Goal: Obtain resource: Obtain resource

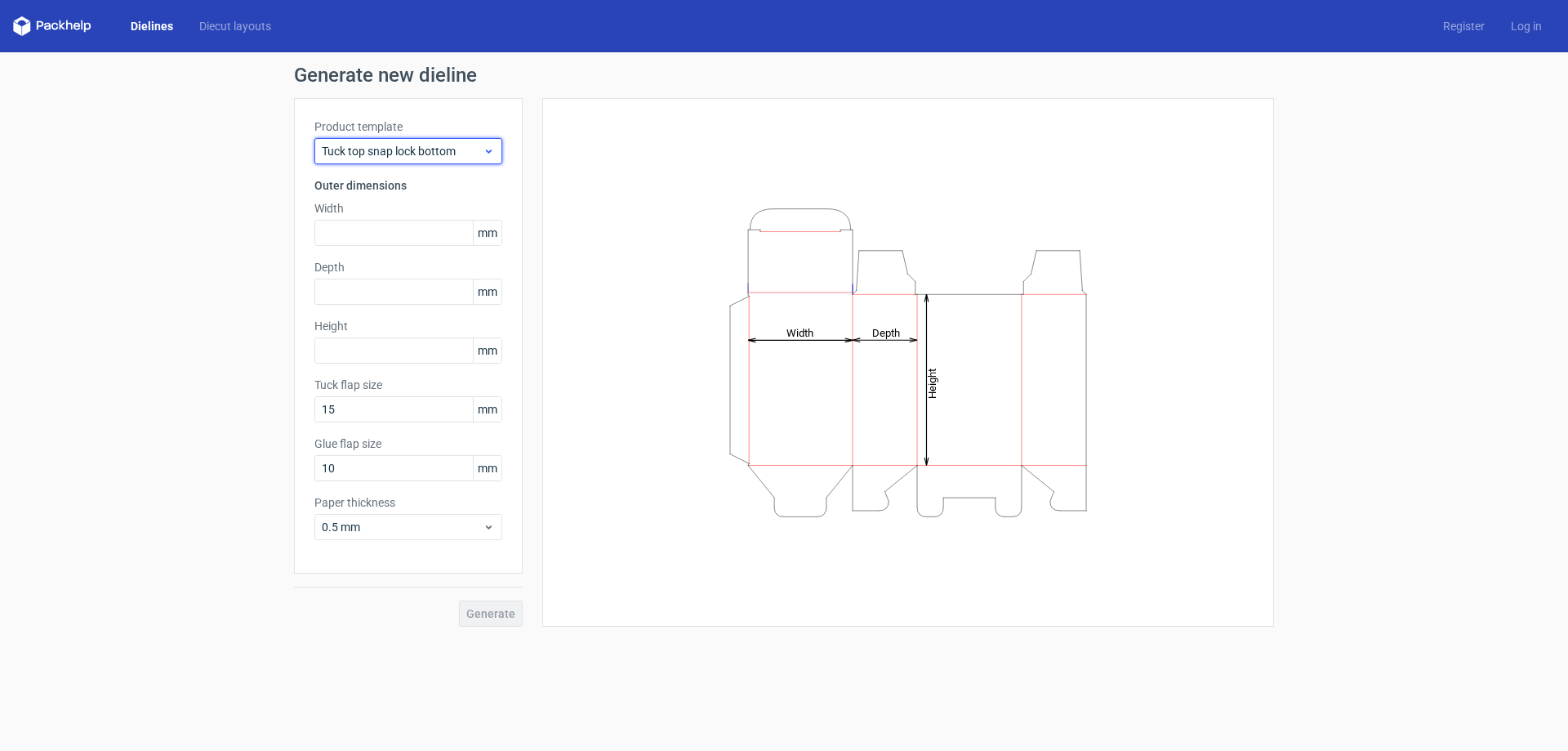
click at [460, 143] on span "Tuck top snap lock bottom" at bounding box center [402, 151] width 161 height 16
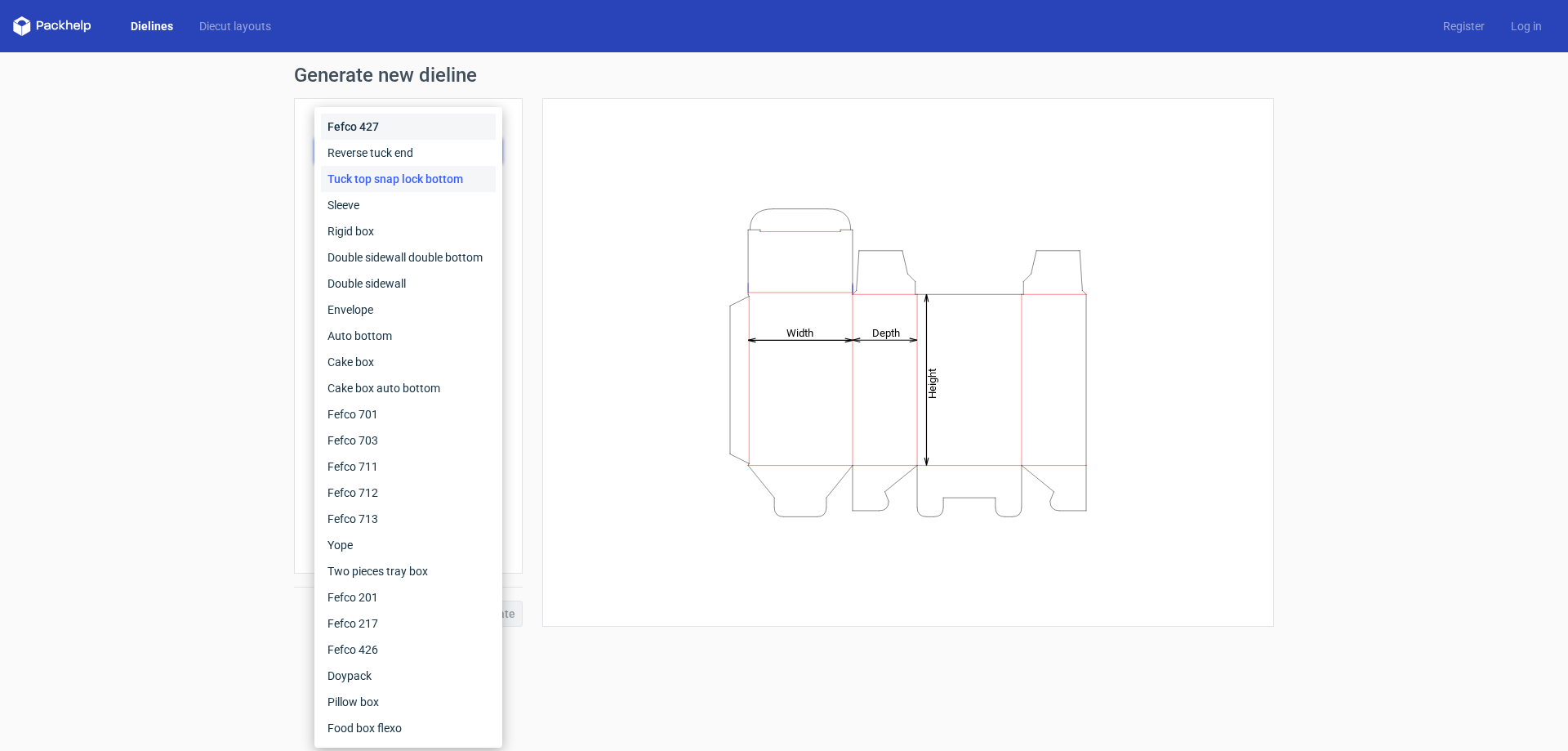
click at [428, 121] on div "Fefco 427" at bounding box center [408, 126] width 175 height 26
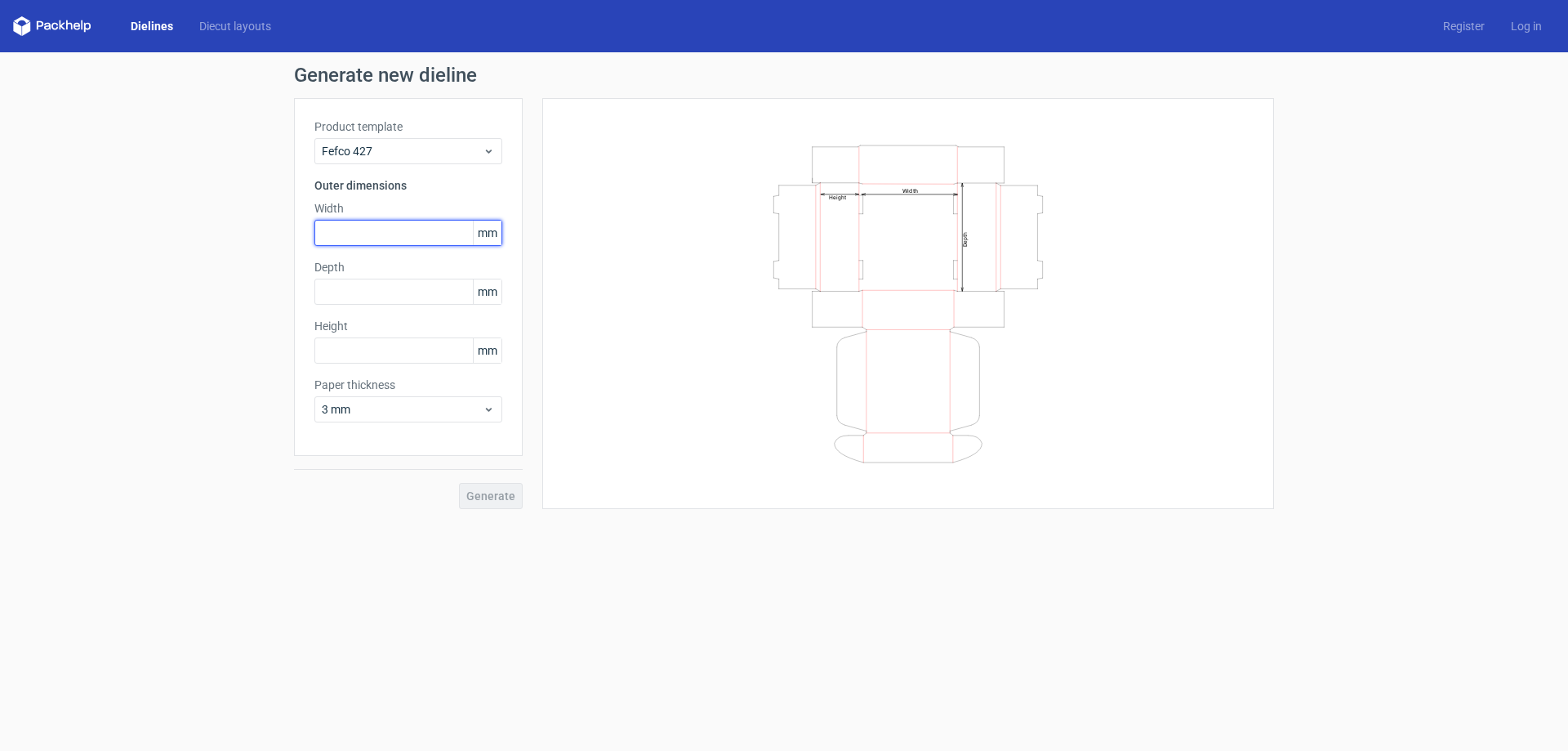
click at [409, 224] on input "text" at bounding box center [408, 233] width 187 height 26
type input "350"
type input "250"
click at [459, 483] on button "Generate" at bounding box center [490, 496] width 64 height 26
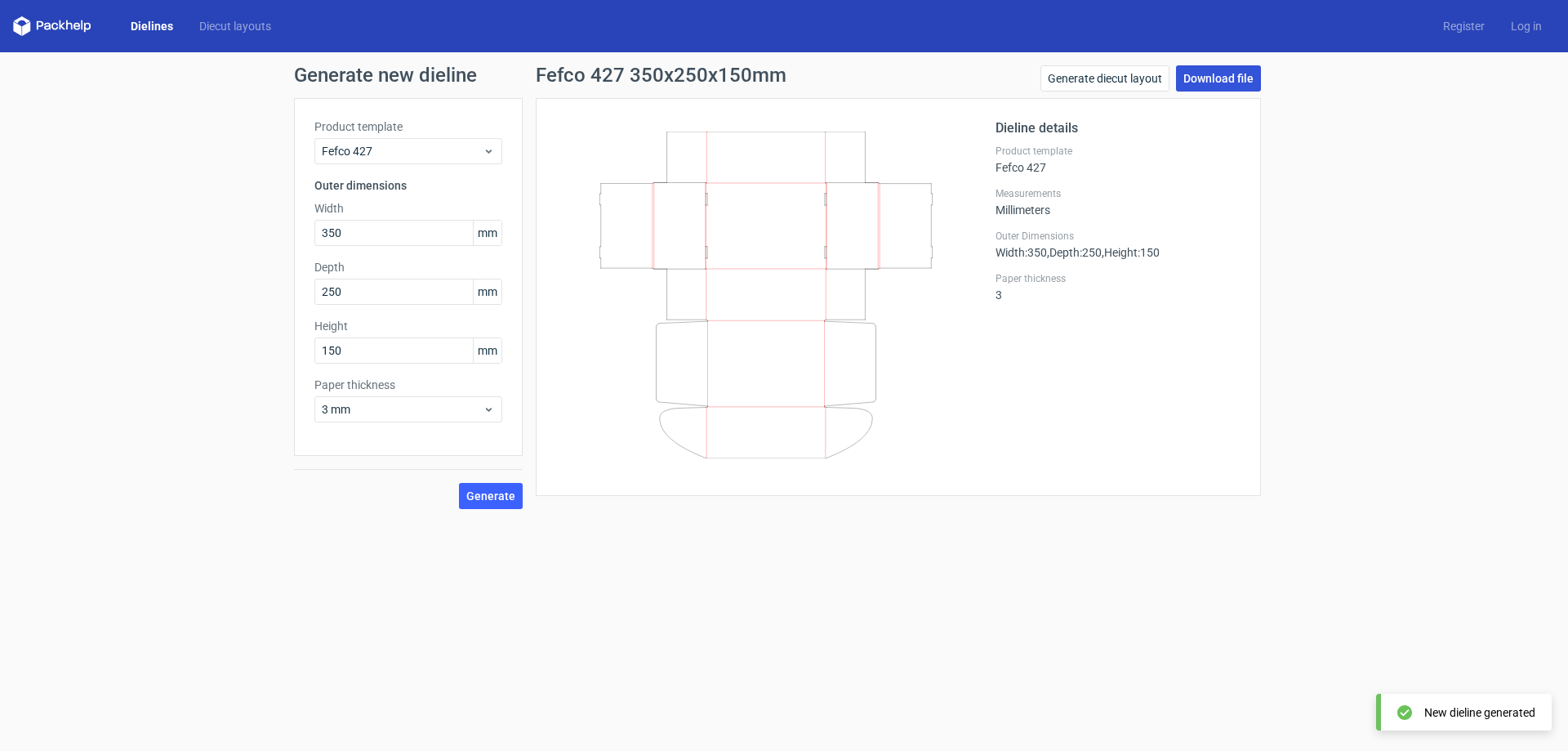
click at [1235, 78] on link "Download file" at bounding box center [1218, 78] width 85 height 26
drag, startPoint x: 360, startPoint y: 341, endPoint x: 292, endPoint y: 338, distance: 68.1
click at [292, 338] on div "Generate new dieline Product template Fefco 427 Outer dimensions Width 350 mm D…" at bounding box center [784, 287] width 1568 height 470
type input "100"
click at [459, 483] on button "Generate" at bounding box center [490, 496] width 64 height 26
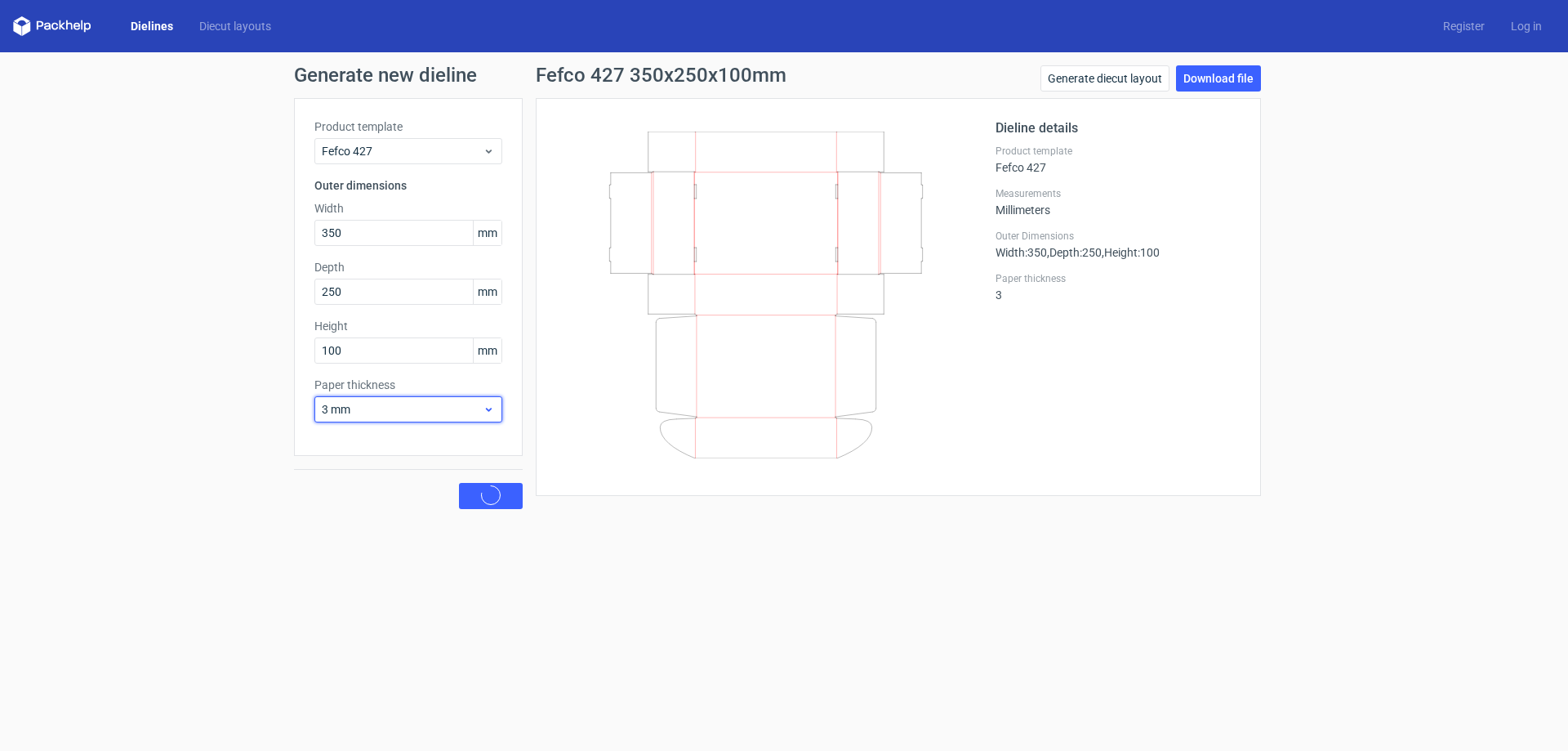
click at [435, 407] on span "3 mm" at bounding box center [402, 409] width 161 height 16
click at [426, 436] on div "0.4 mm" at bounding box center [408, 444] width 175 height 26
click at [1209, 86] on link "Download file" at bounding box center [1218, 78] width 85 height 26
click at [393, 236] on input "350" at bounding box center [408, 233] width 187 height 26
type input "300"
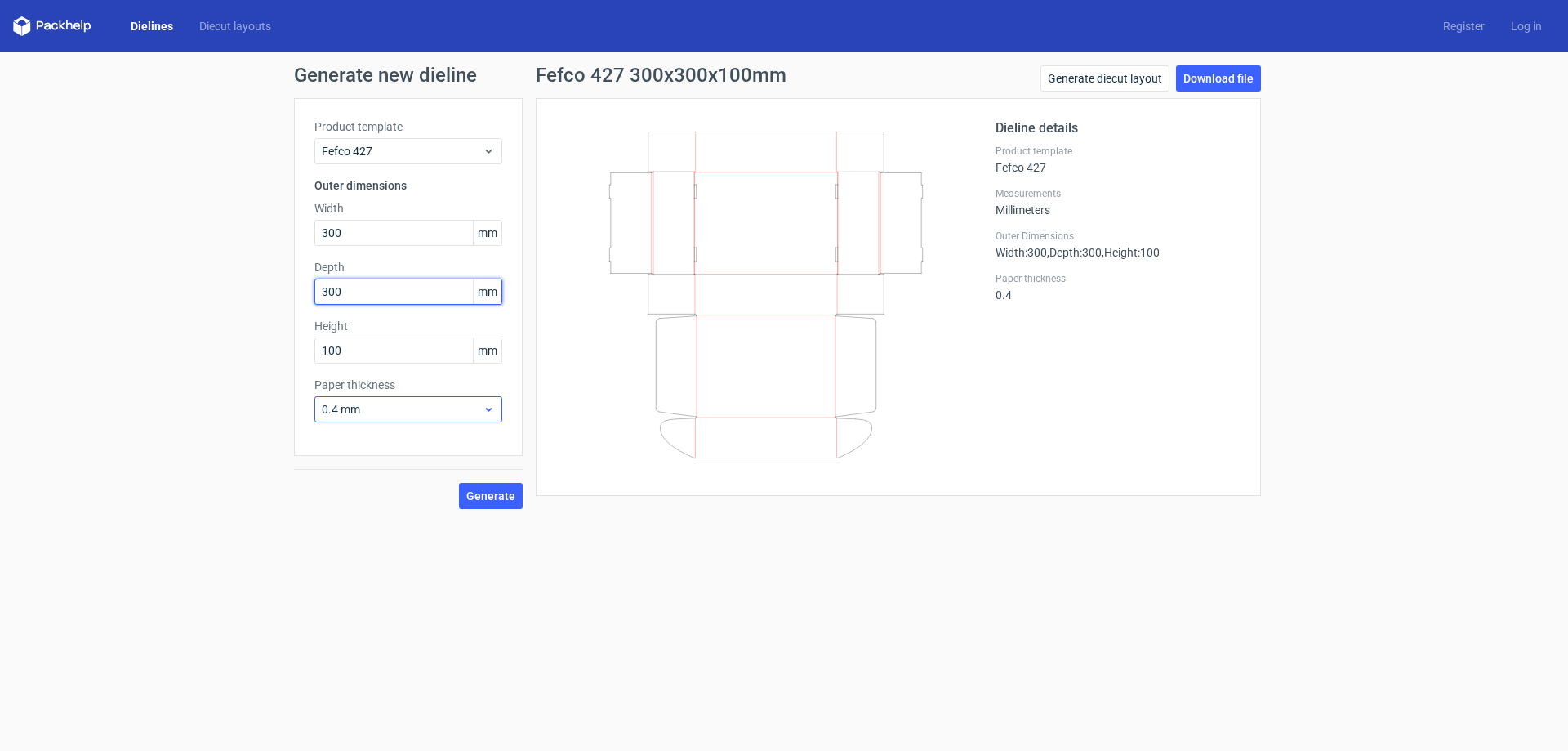
type input "300"
type input "90"
click at [401, 406] on span "0.4 mm" at bounding box center [402, 409] width 161 height 16
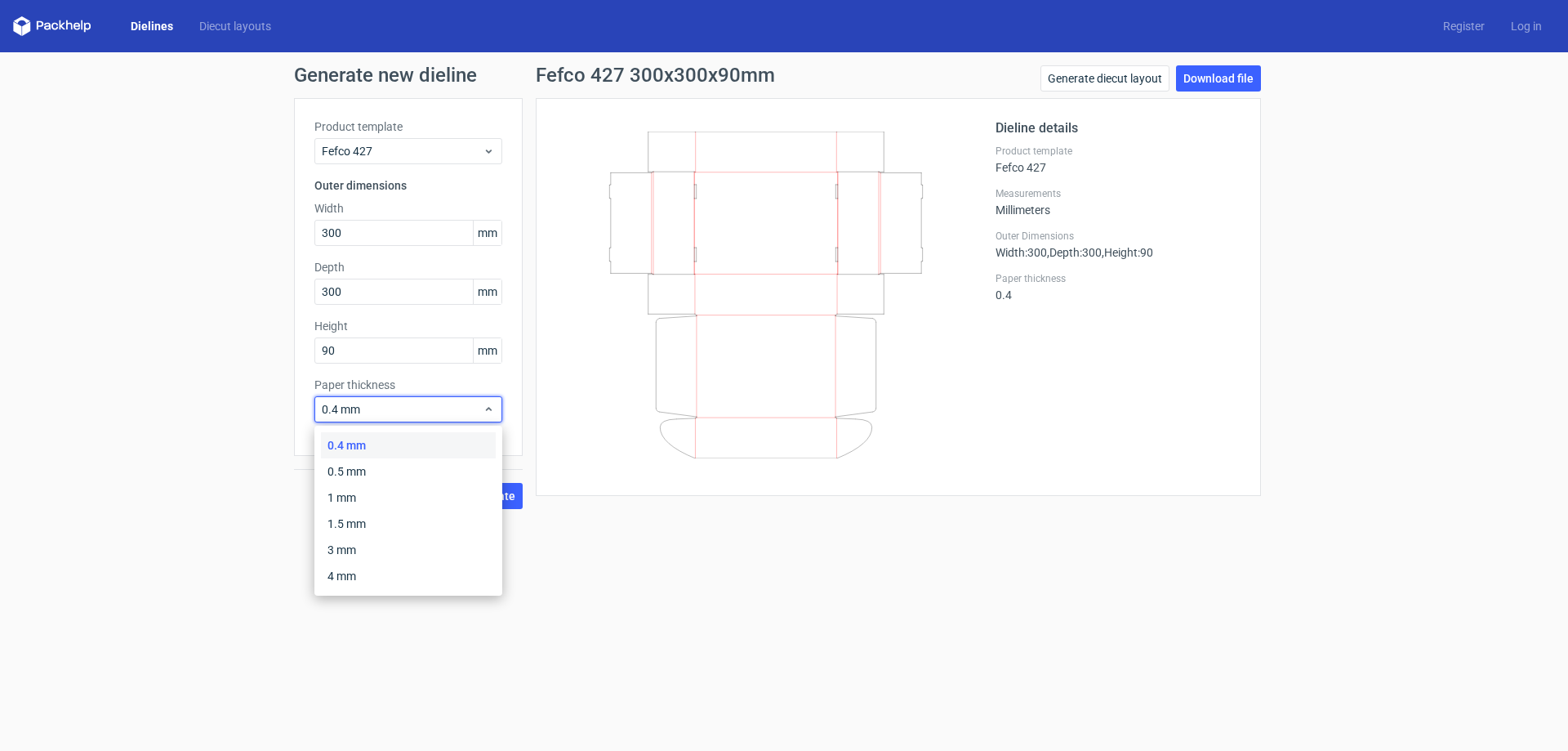
click at [395, 437] on div "0.4 mm" at bounding box center [408, 444] width 175 height 26
click at [392, 408] on span "0.4 mm" at bounding box center [402, 409] width 161 height 16
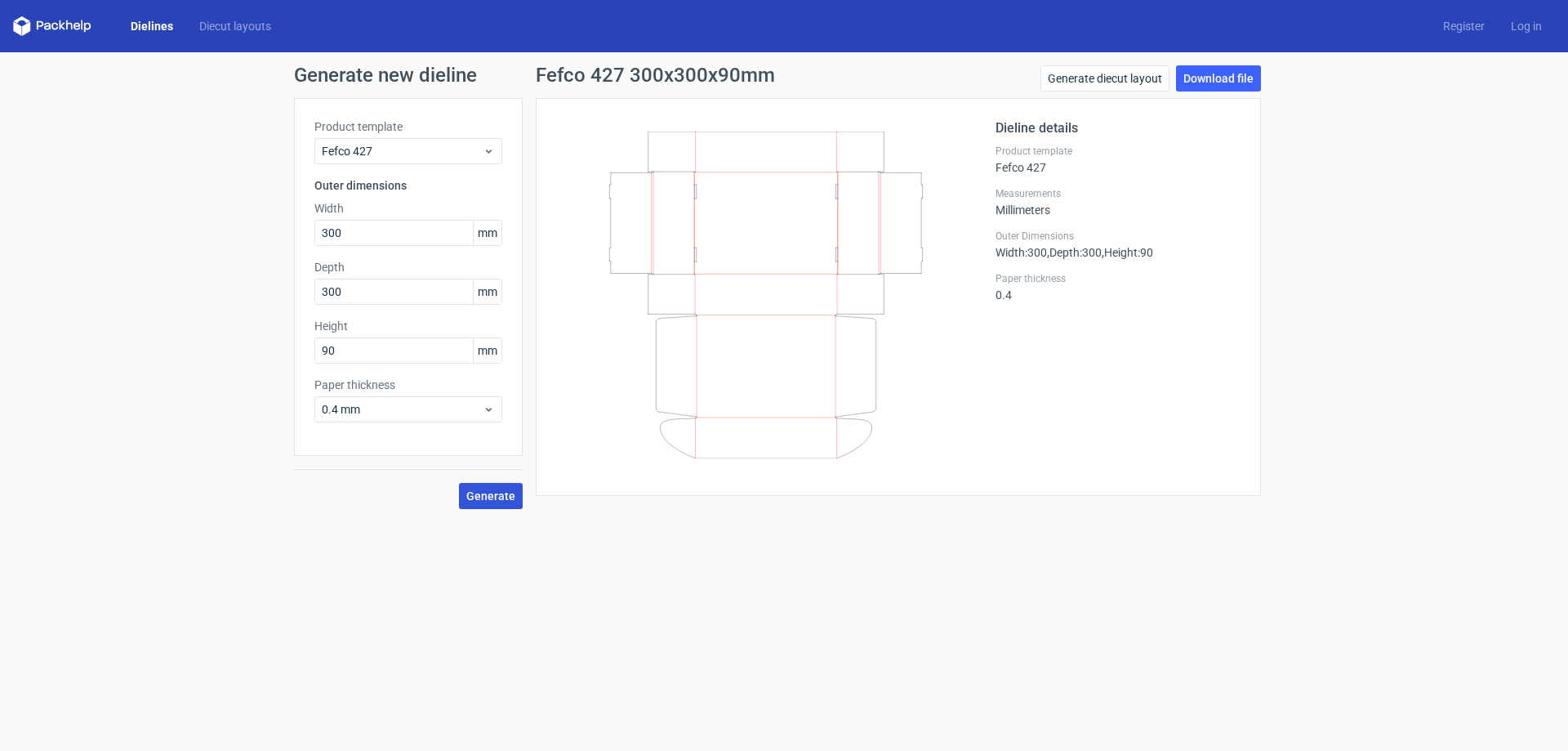
click at [476, 501] on span "Generate" at bounding box center [491, 496] width 49 height 12
click at [1147, 81] on link "Generate diecut layout" at bounding box center [1105, 78] width 129 height 26
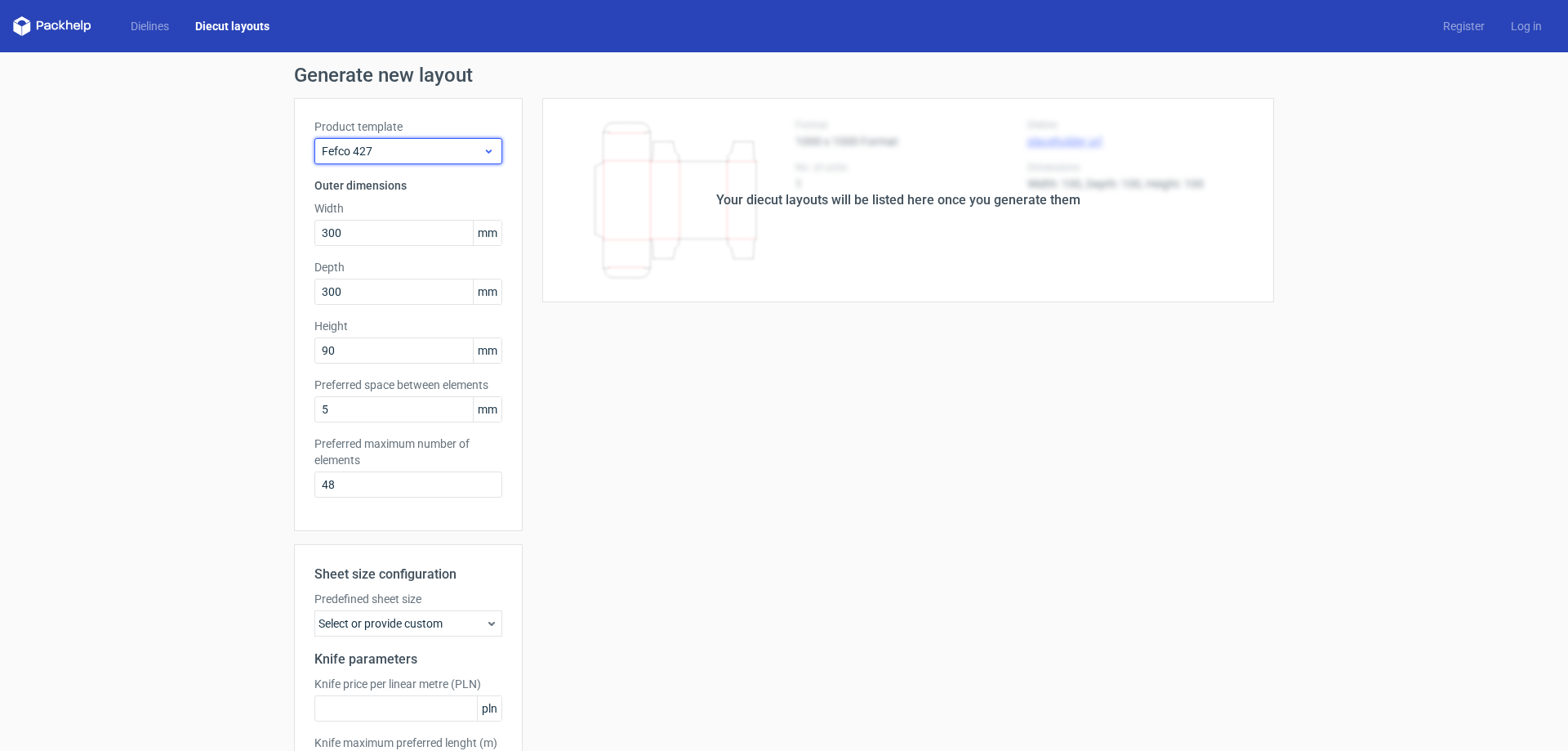
click at [372, 148] on span "Fefco 427" at bounding box center [402, 151] width 161 height 16
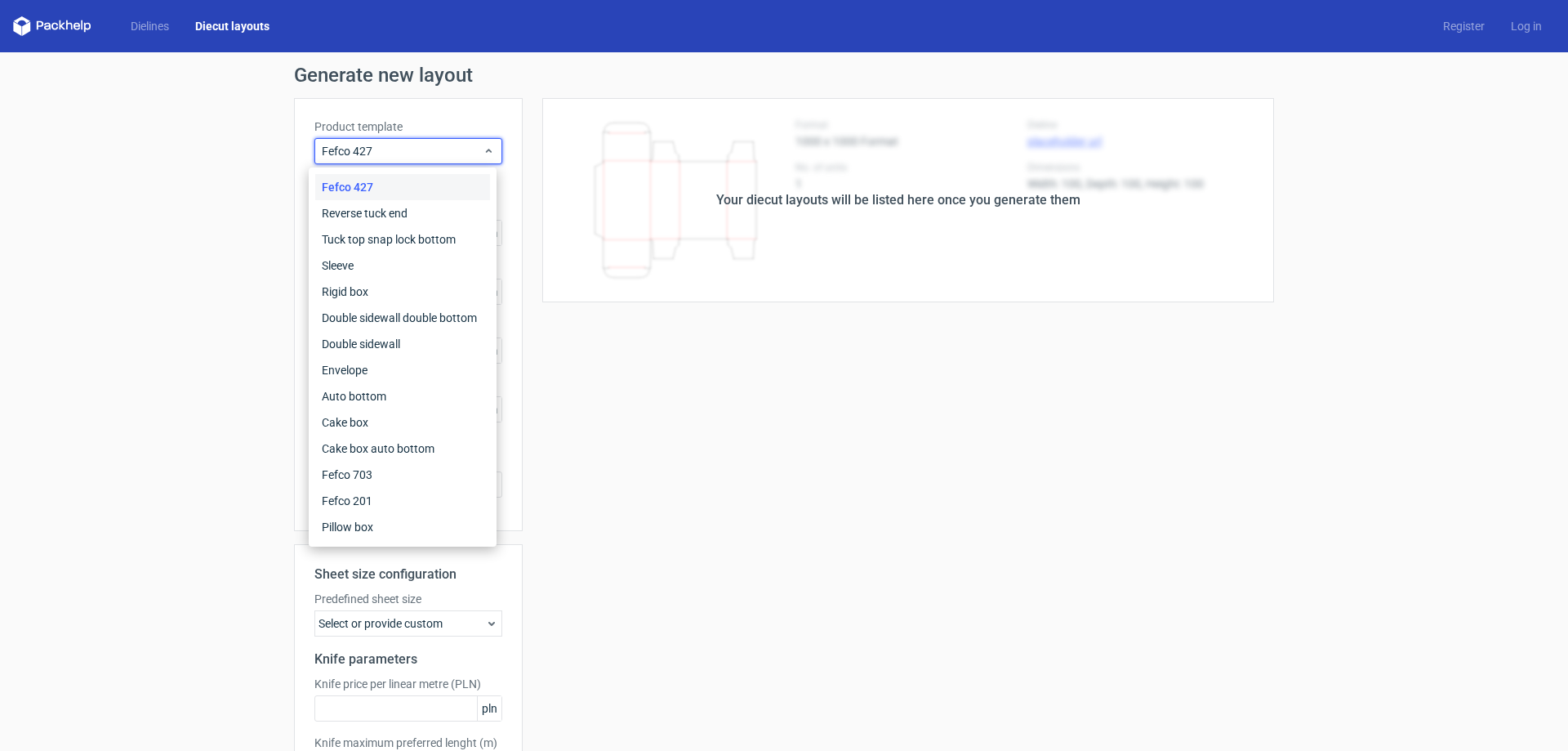
click at [372, 179] on div "Fefco 427" at bounding box center [403, 187] width 175 height 26
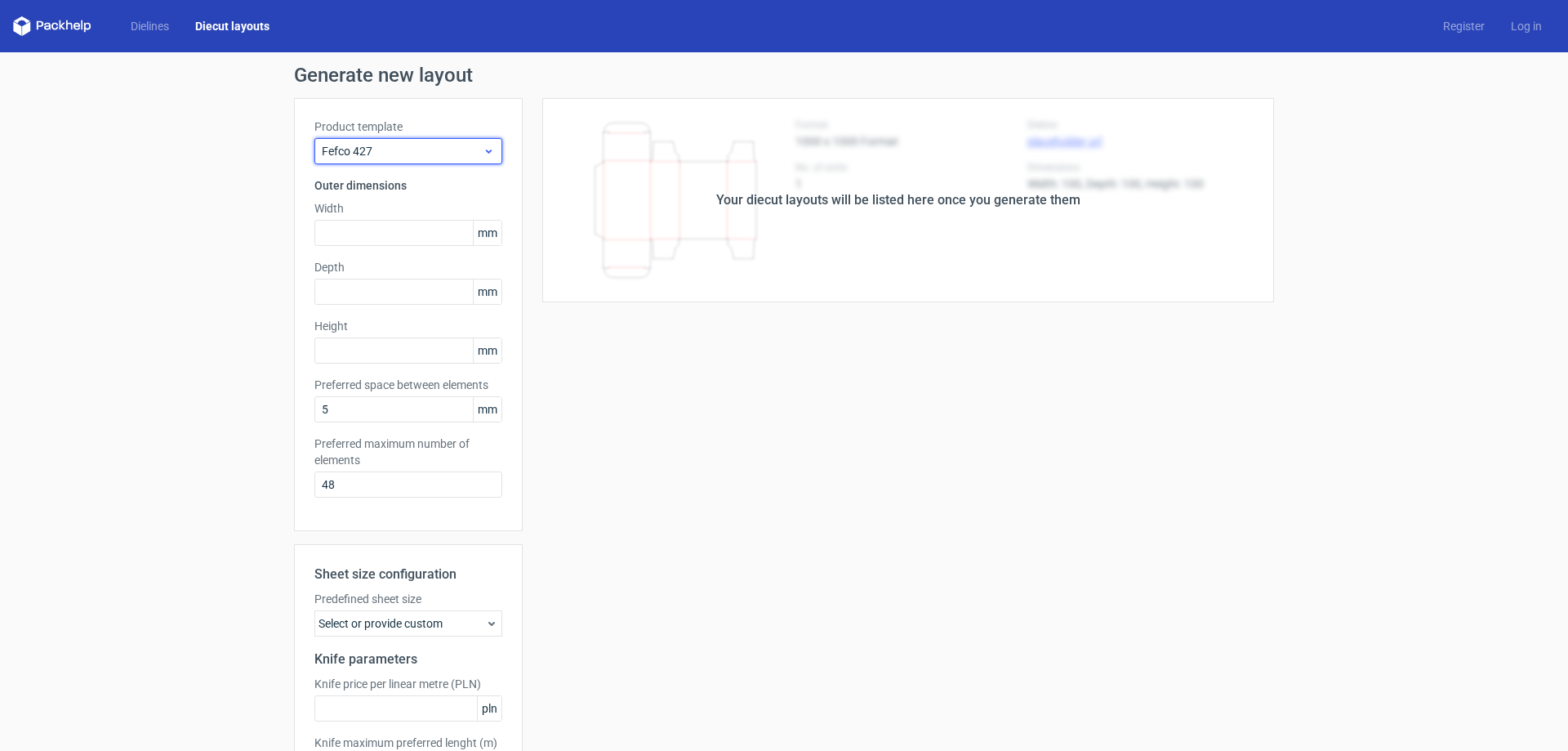
click at [382, 151] on span "Fefco 427" at bounding box center [402, 151] width 161 height 16
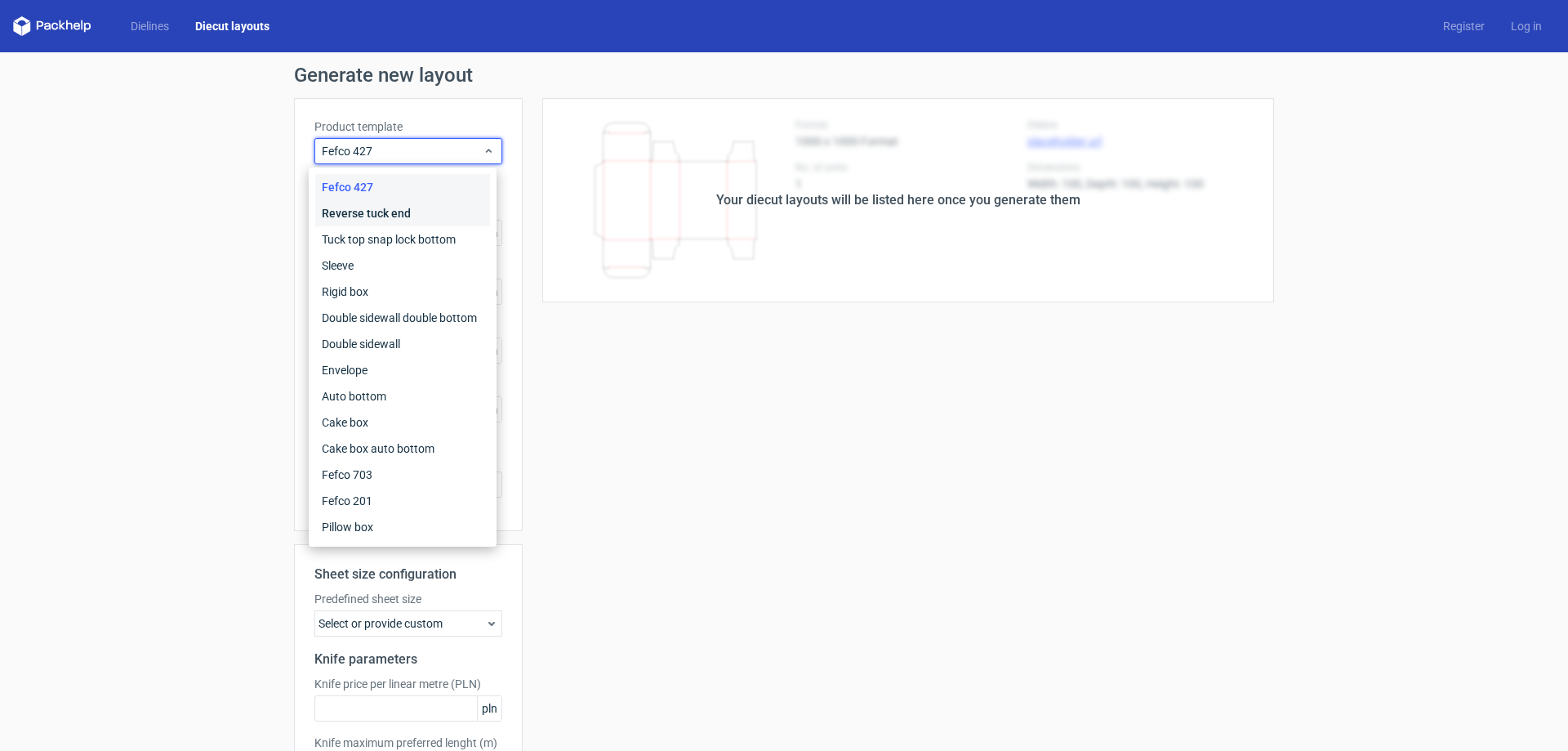
click at [378, 204] on div "Reverse tuck end" at bounding box center [403, 213] width 175 height 26
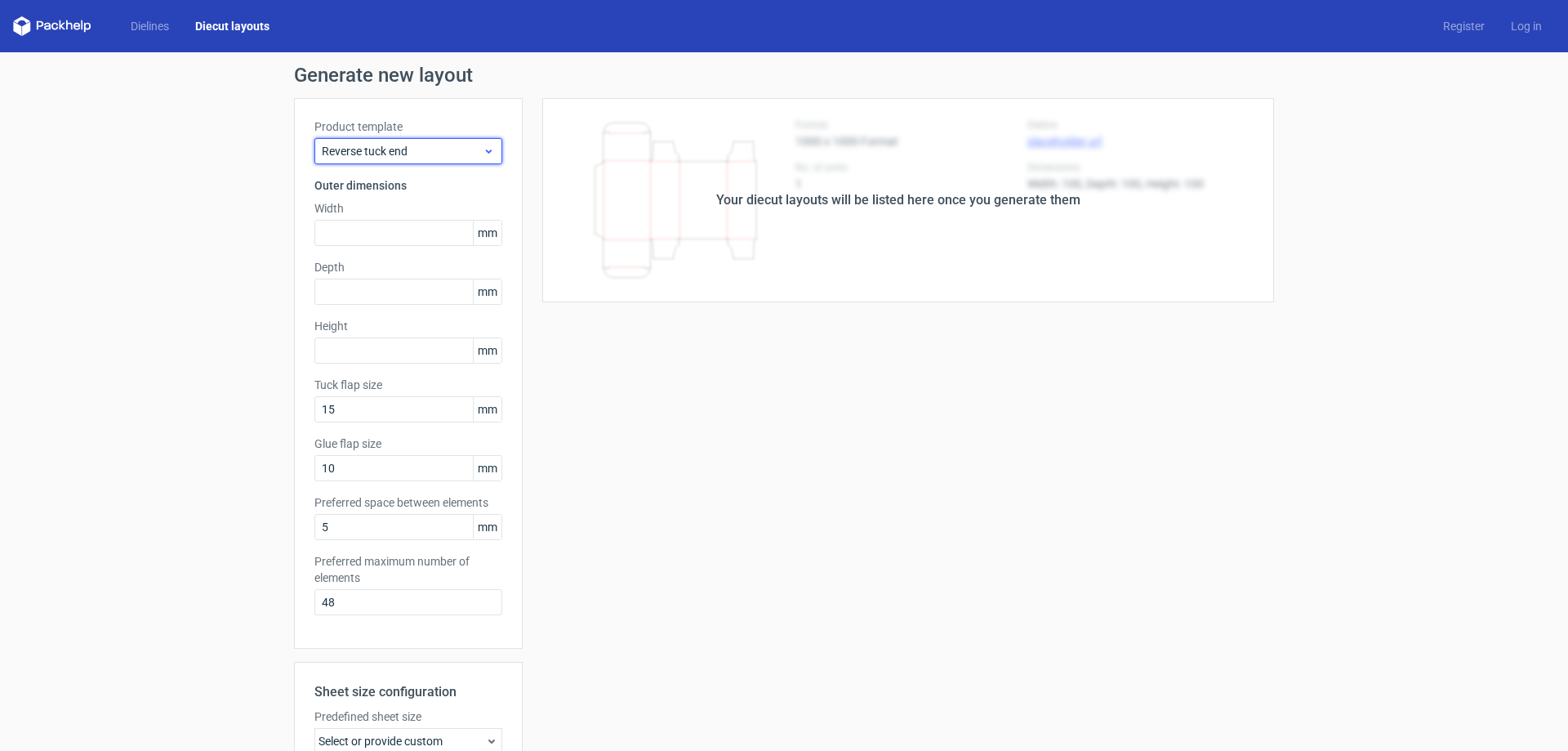
click at [384, 155] on span "Reverse tuck end" at bounding box center [402, 151] width 161 height 16
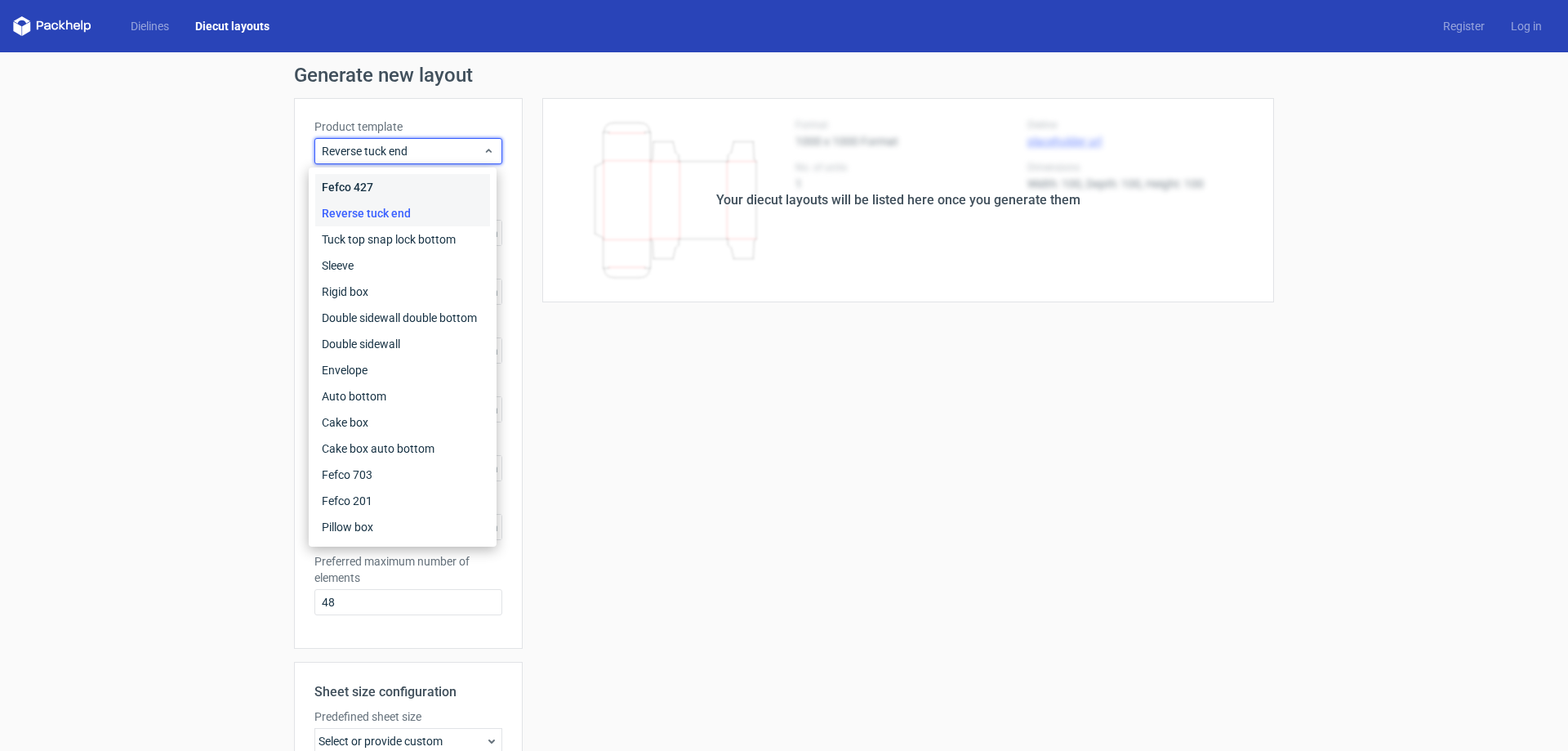
click at [382, 184] on div "Fefco 427" at bounding box center [403, 187] width 175 height 26
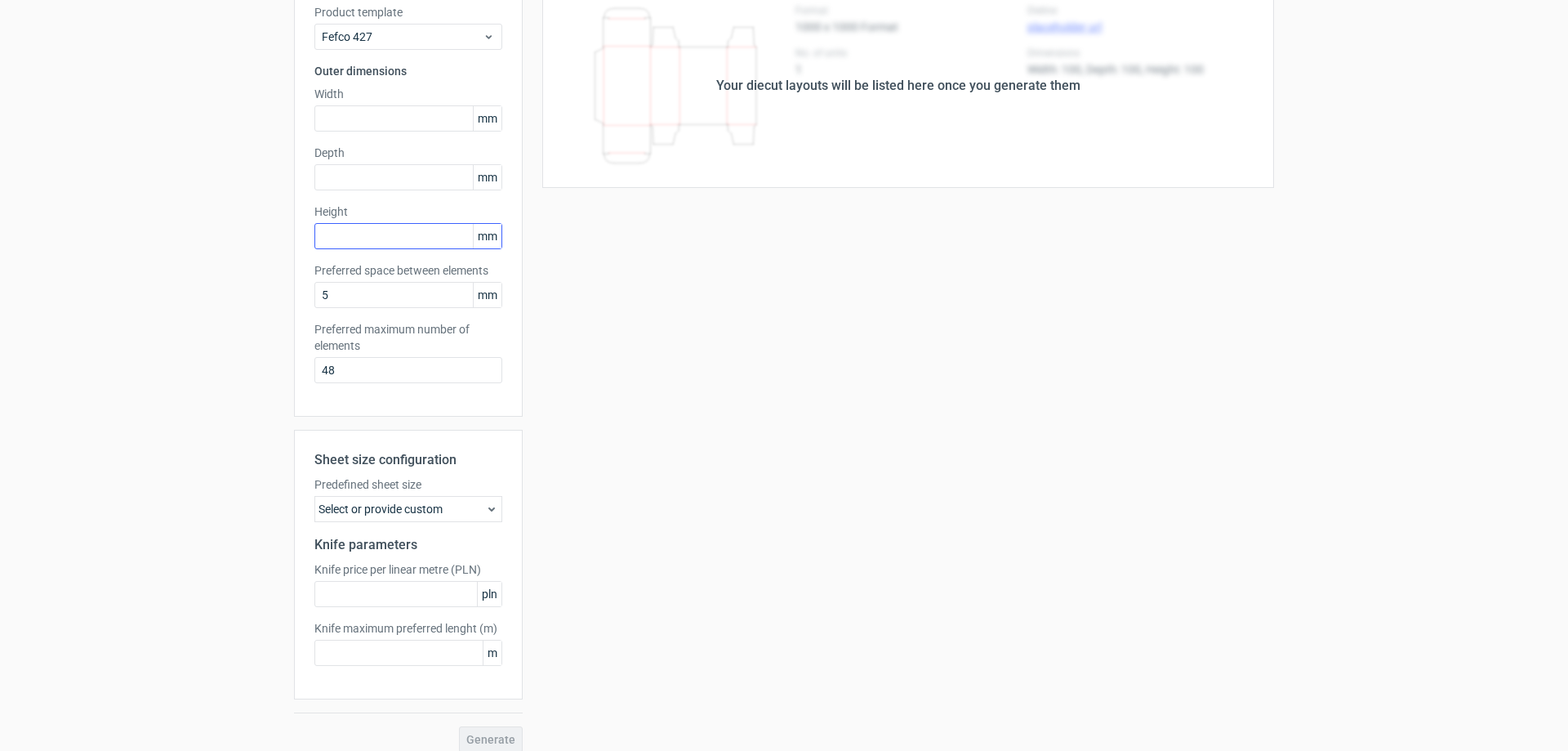
scroll to position [129, 0]
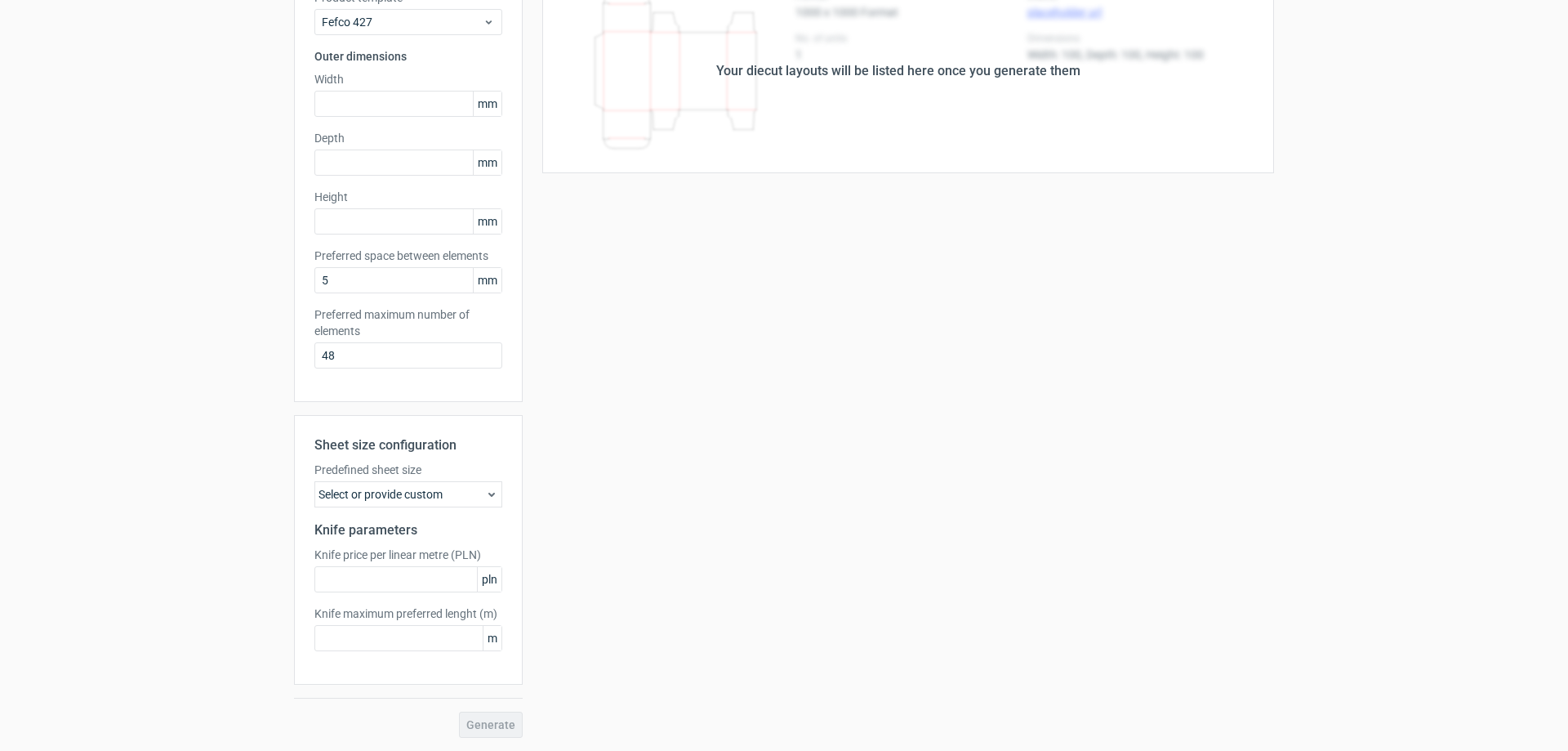
click at [430, 493] on div "Select or provide custom" at bounding box center [408, 494] width 187 height 26
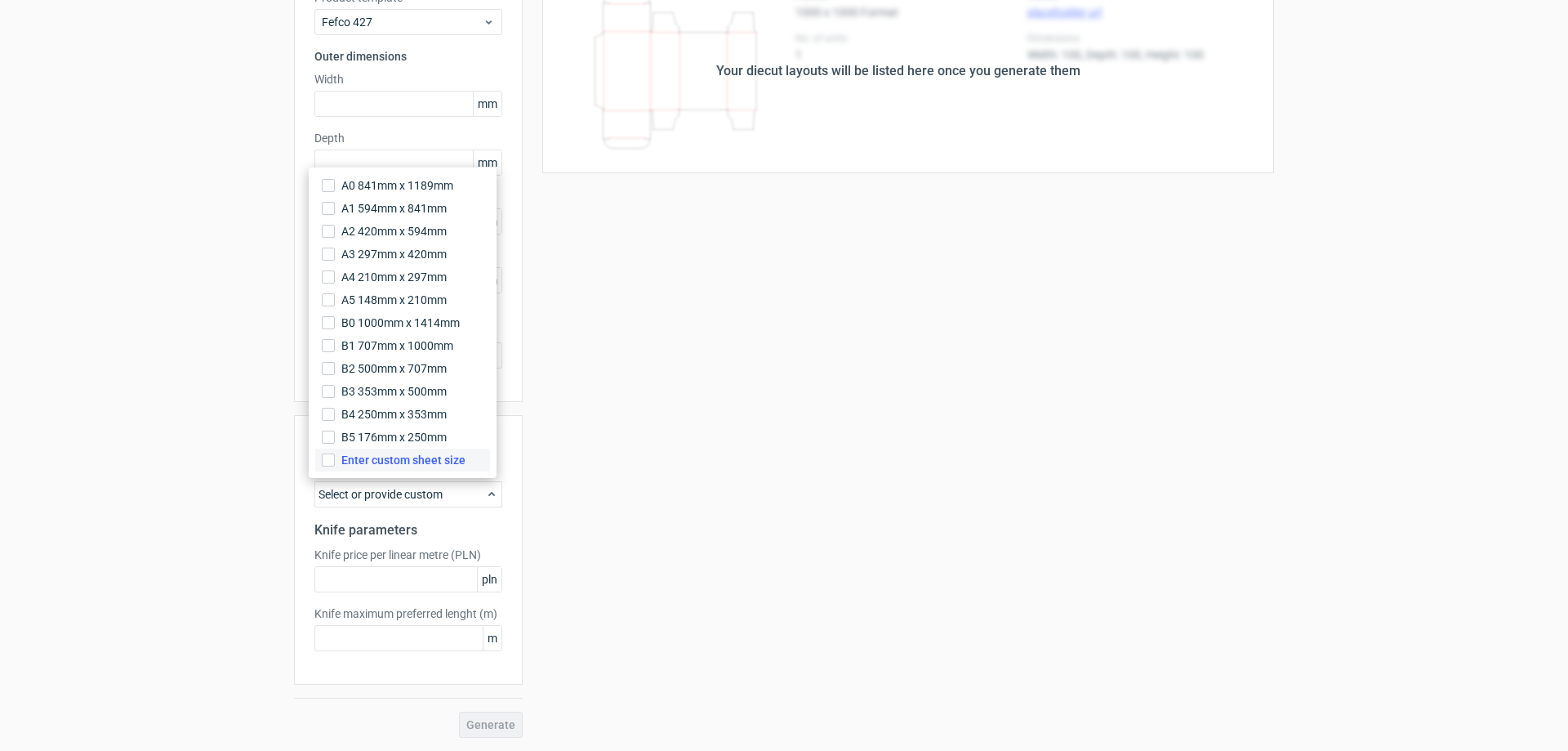
click at [432, 465] on span "Enter custom sheet size" at bounding box center [404, 460] width 124 height 16
click at [335, 465] on input "Enter custom sheet size" at bounding box center [328, 460] width 14 height 14
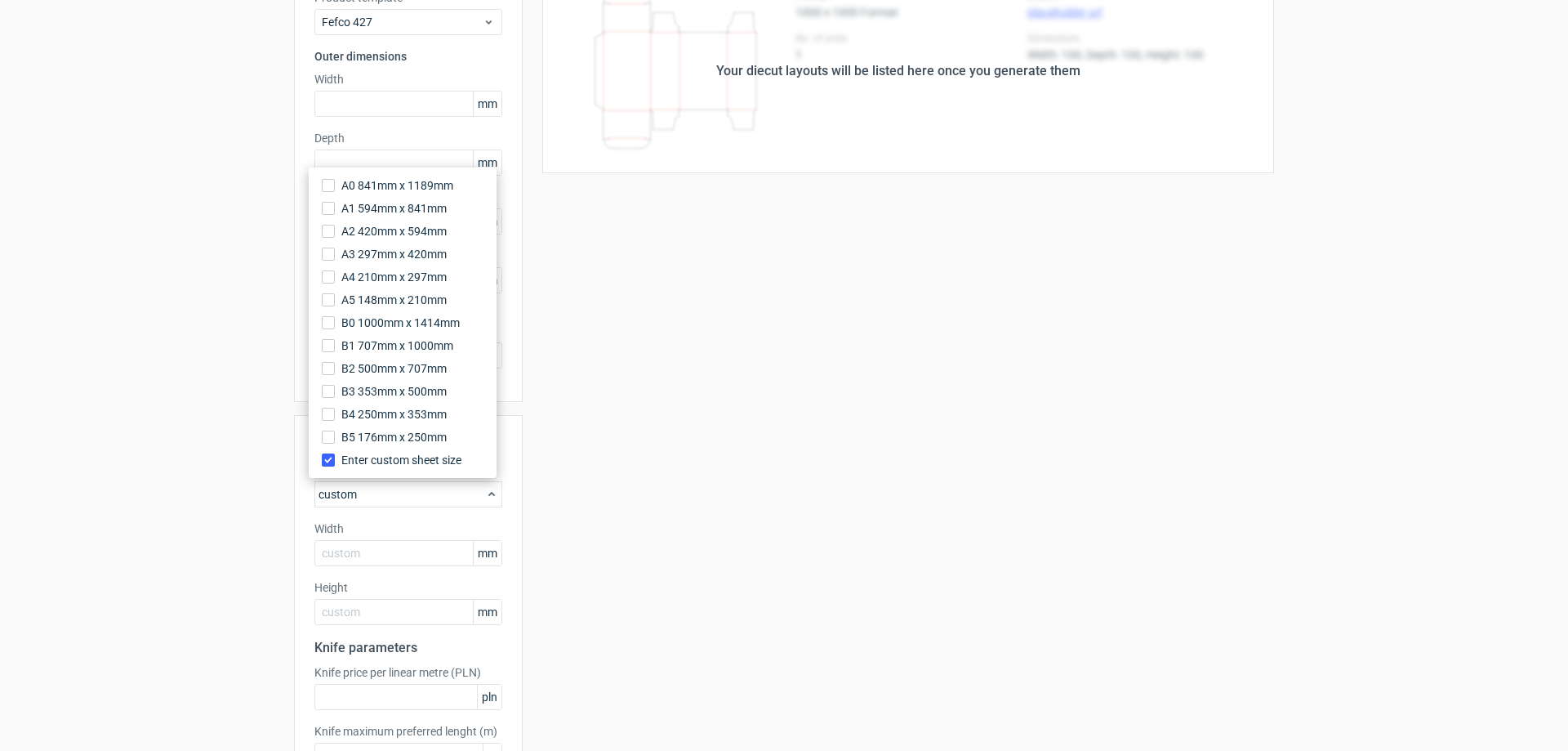
click at [432, 465] on span "Enter custom sheet size" at bounding box center [401, 460] width 120 height 16
click at [335, 465] on input "Enter custom sheet size" at bounding box center [328, 460] width 14 height 14
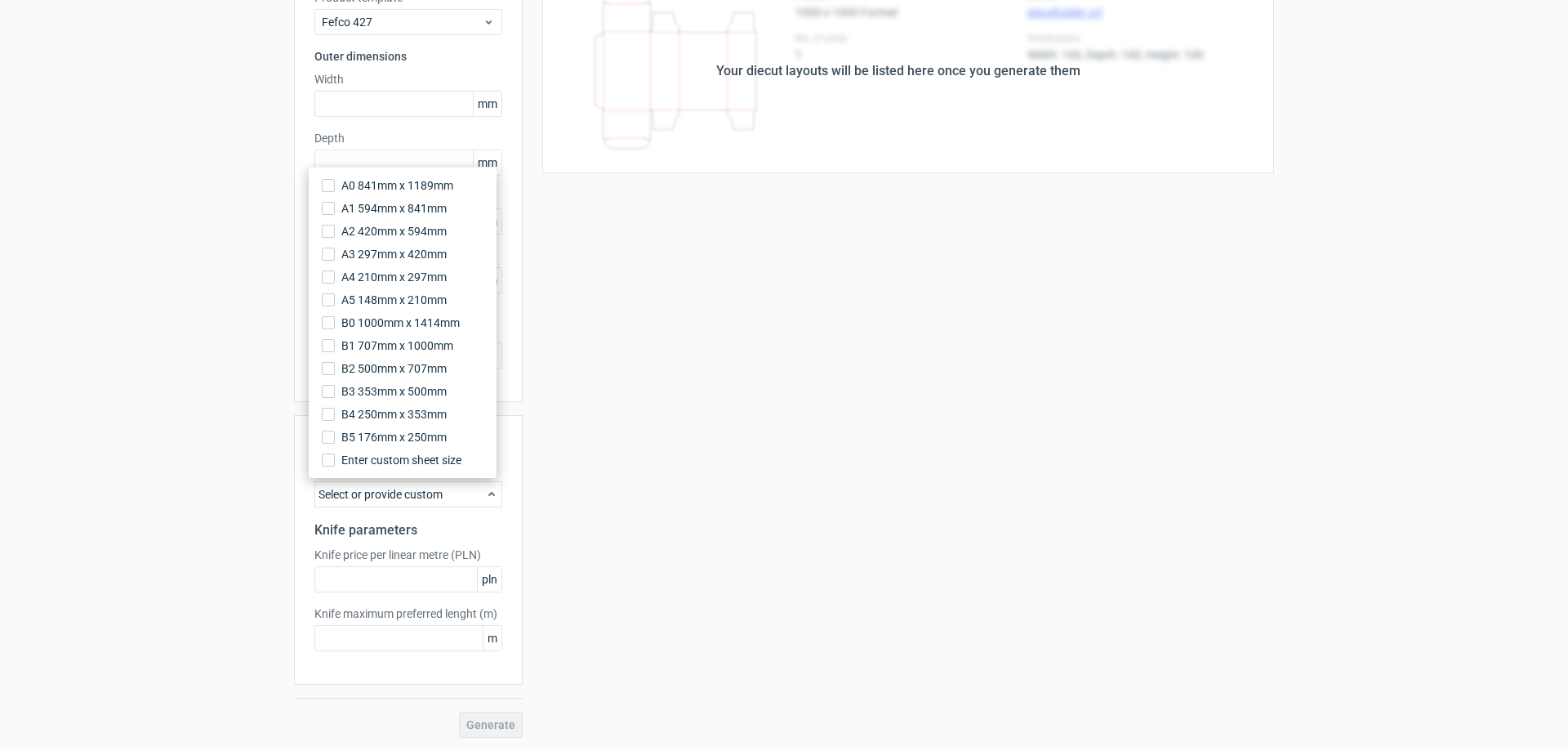
click at [466, 492] on div "Select or provide custom" at bounding box center [408, 494] width 187 height 26
click at [966, 419] on div "Your diecut layouts will be listed here once you generate them Height Depth Wid…" at bounding box center [898, 353] width 752 height 769
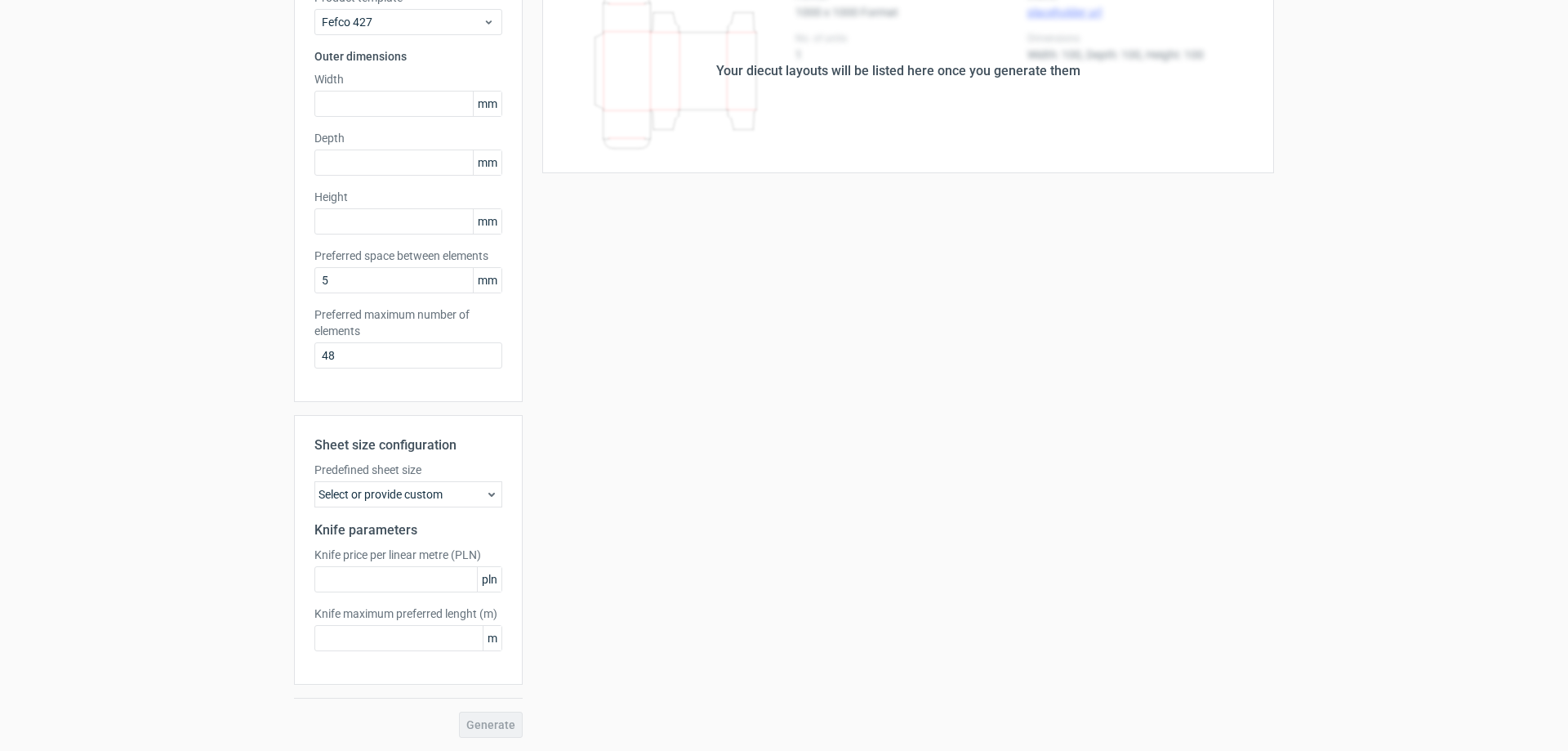
scroll to position [0, 0]
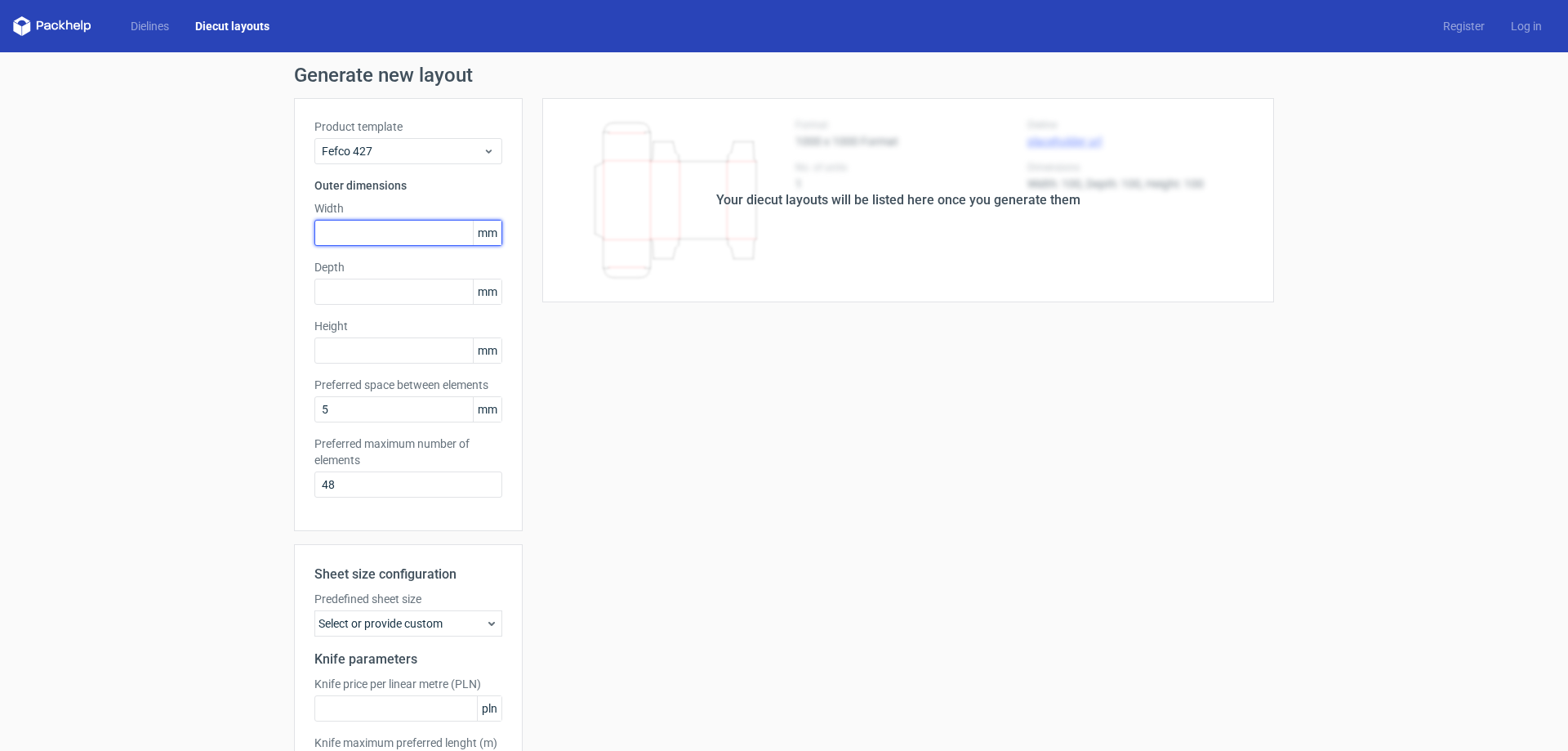
click at [370, 229] on input "text" at bounding box center [408, 233] width 187 height 26
type input "300"
drag, startPoint x: 357, startPoint y: 350, endPoint x: 270, endPoint y: 353, distance: 87.1
click at [270, 353] on div "Generate new layout Product template Fefco 427 Outer dimensions Width 300 mm De…" at bounding box center [784, 466] width 1568 height 828
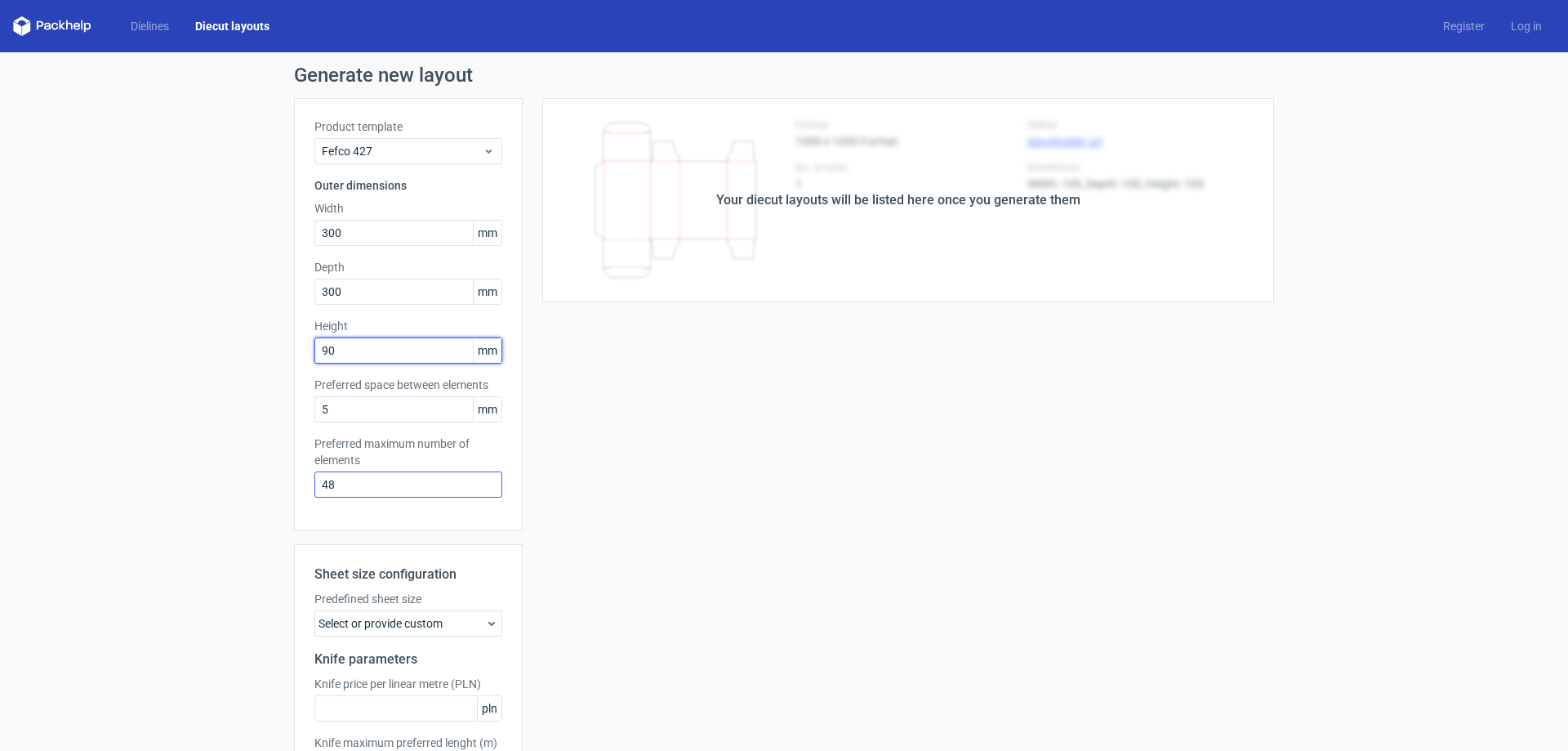
type input "90"
drag, startPoint x: 333, startPoint y: 484, endPoint x: 262, endPoint y: 484, distance: 71.0
click at [262, 484] on div "Generate new layout Product template Fefco 427 Outer dimensions Width 300 mm De…" at bounding box center [784, 466] width 1568 height 828
type input "300"
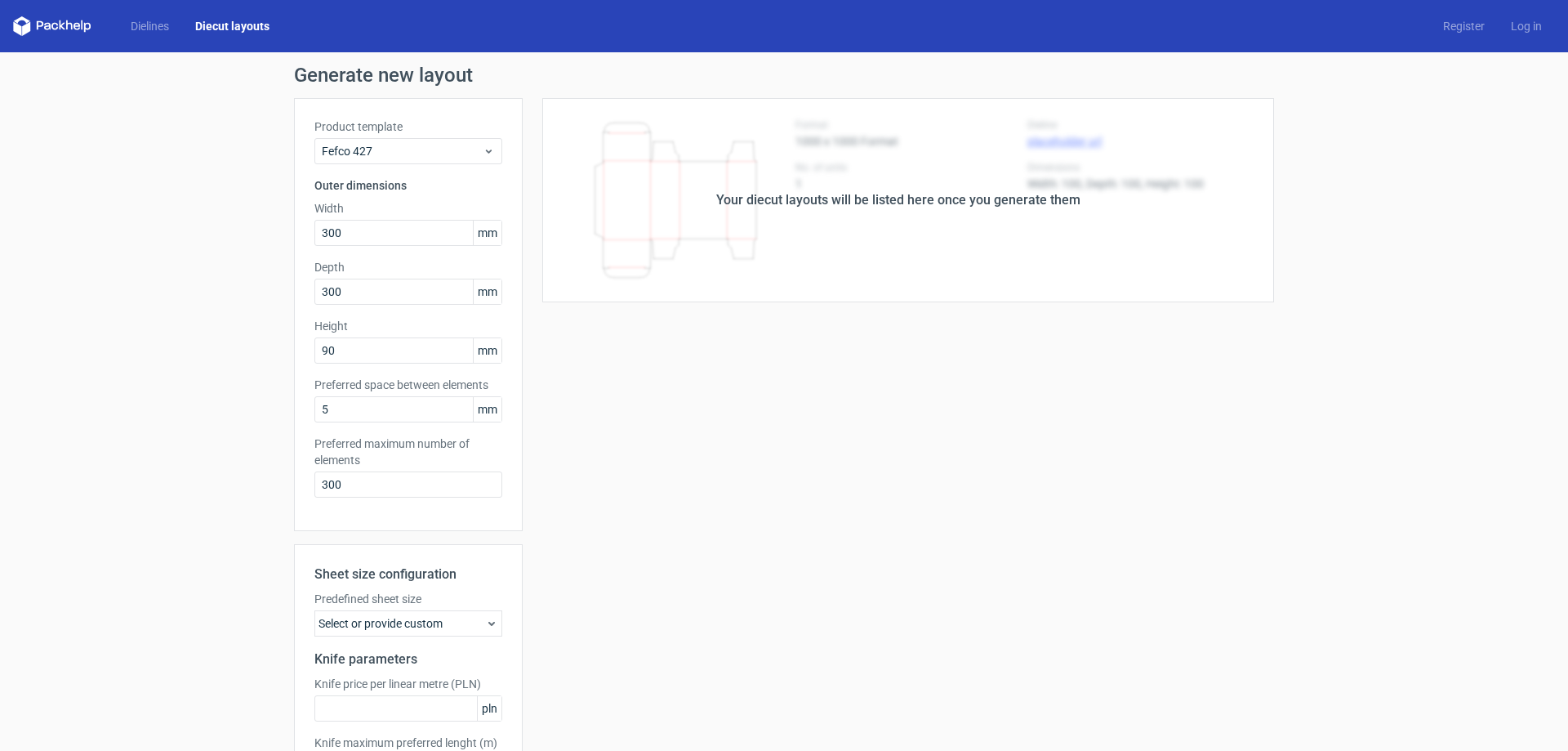
click at [248, 502] on div "Generate new layout Product template Fefco 427 Outer dimensions Width 300 mm De…" at bounding box center [784, 466] width 1568 height 828
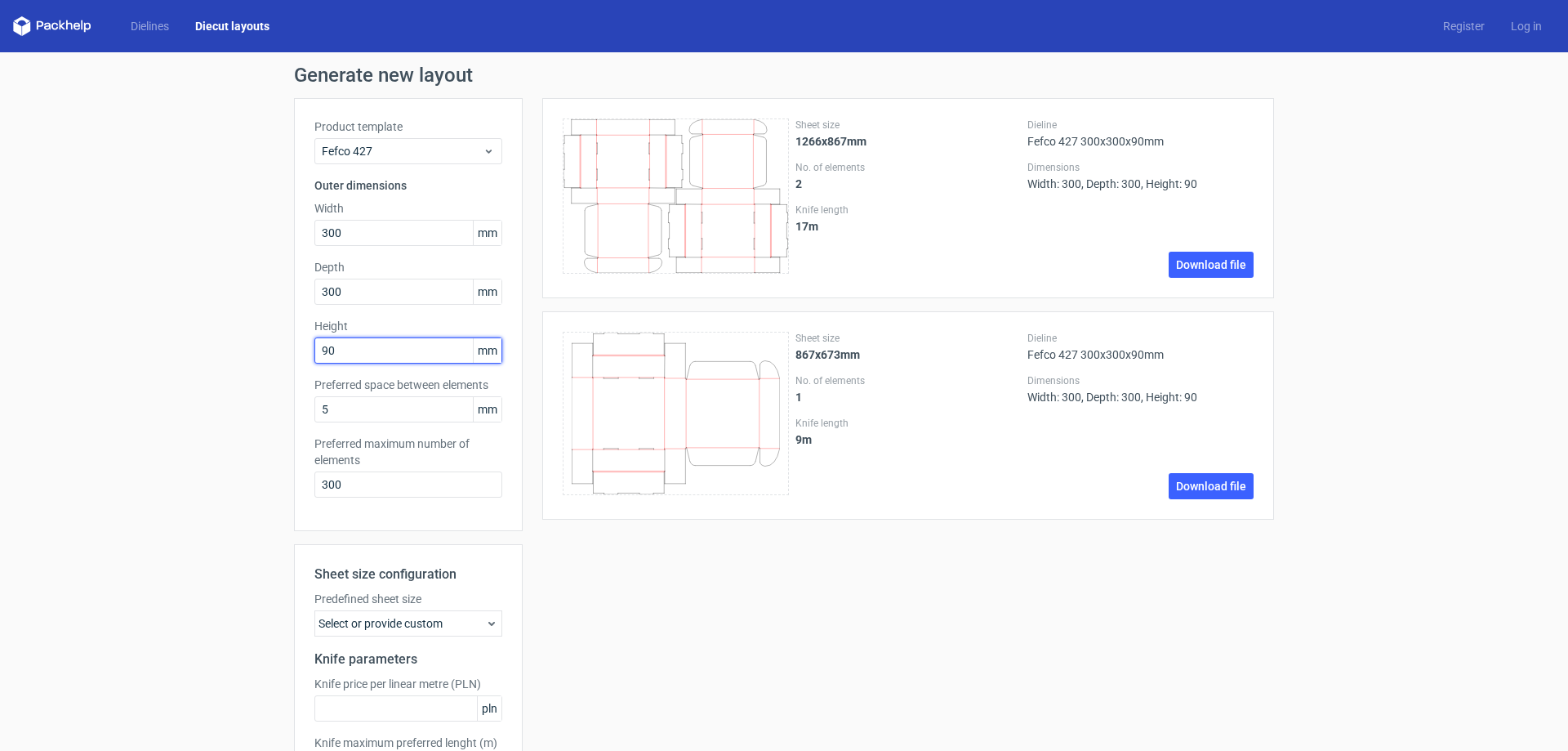
drag, startPoint x: 347, startPoint y: 344, endPoint x: 258, endPoint y: 347, distance: 89.1
click at [258, 347] on div "Generate new layout Product template Fefco 427 Outer dimensions Width 300 mm De…" at bounding box center [784, 466] width 1568 height 828
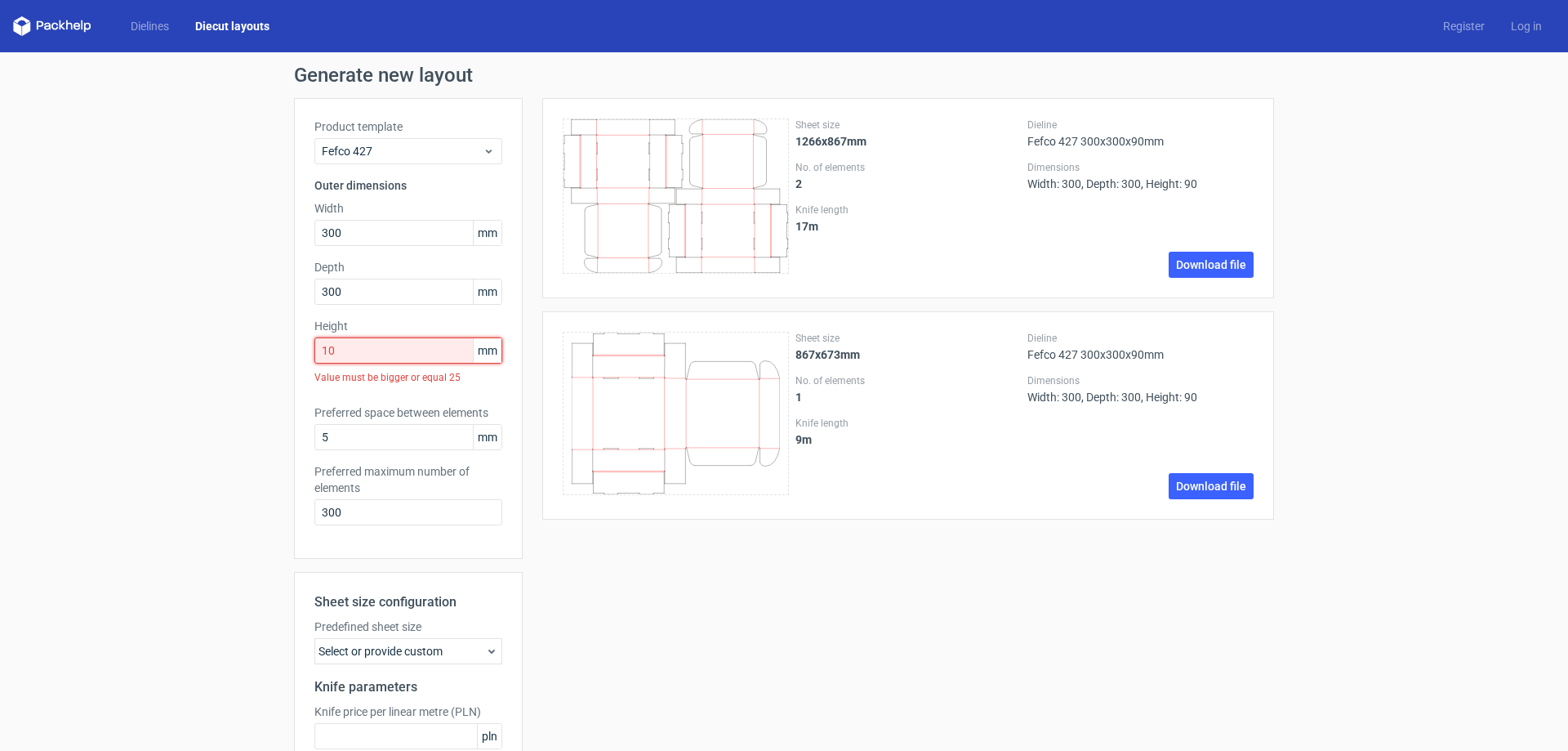
click at [321, 353] on input "10" at bounding box center [408, 350] width 187 height 26
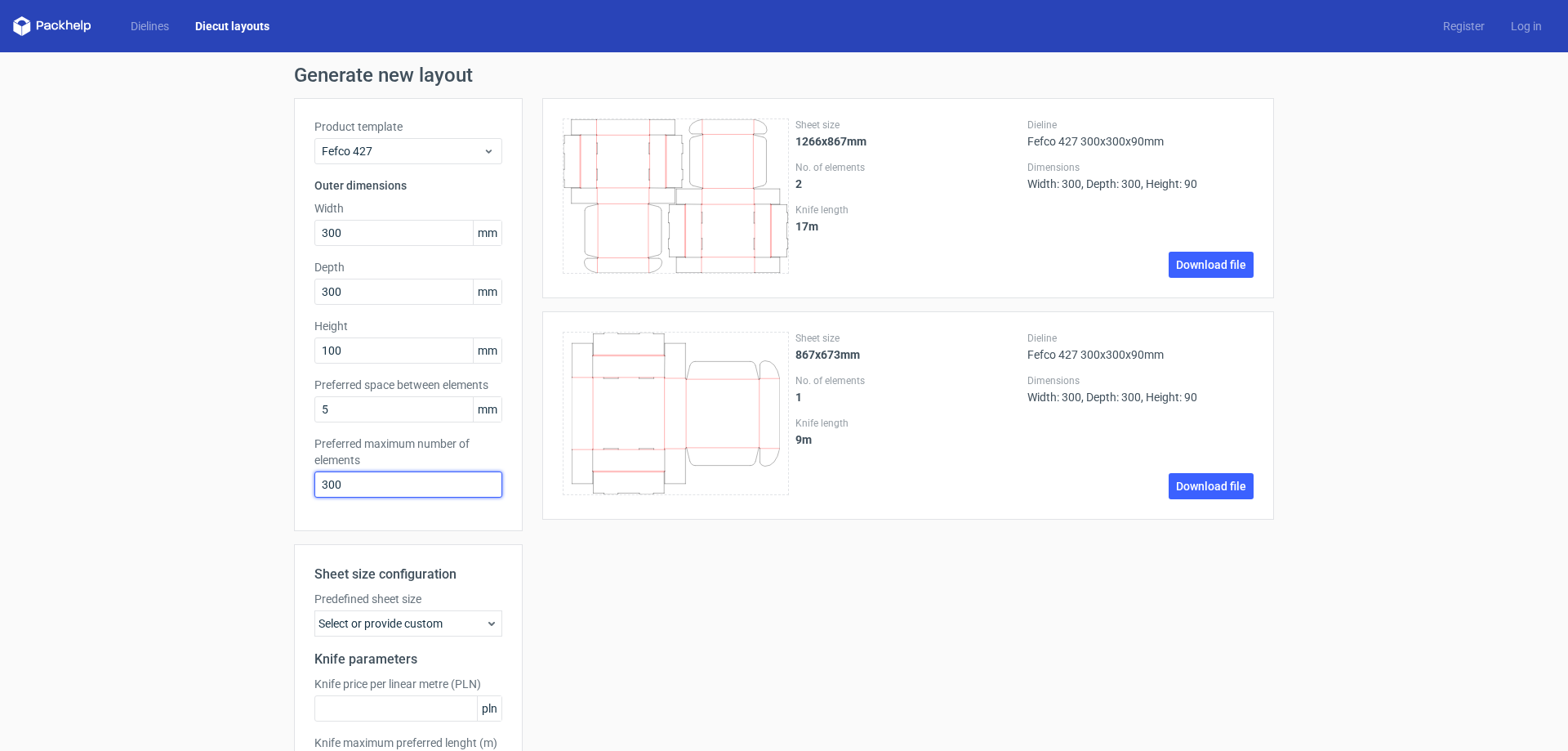
click at [368, 490] on input "300" at bounding box center [408, 484] width 187 height 26
click at [708, 616] on div "Sheet size 1266x867mm No. of elements 2 Knife length 17 m Dieline Fefco 427 300…" at bounding box center [898, 482] width 752 height 769
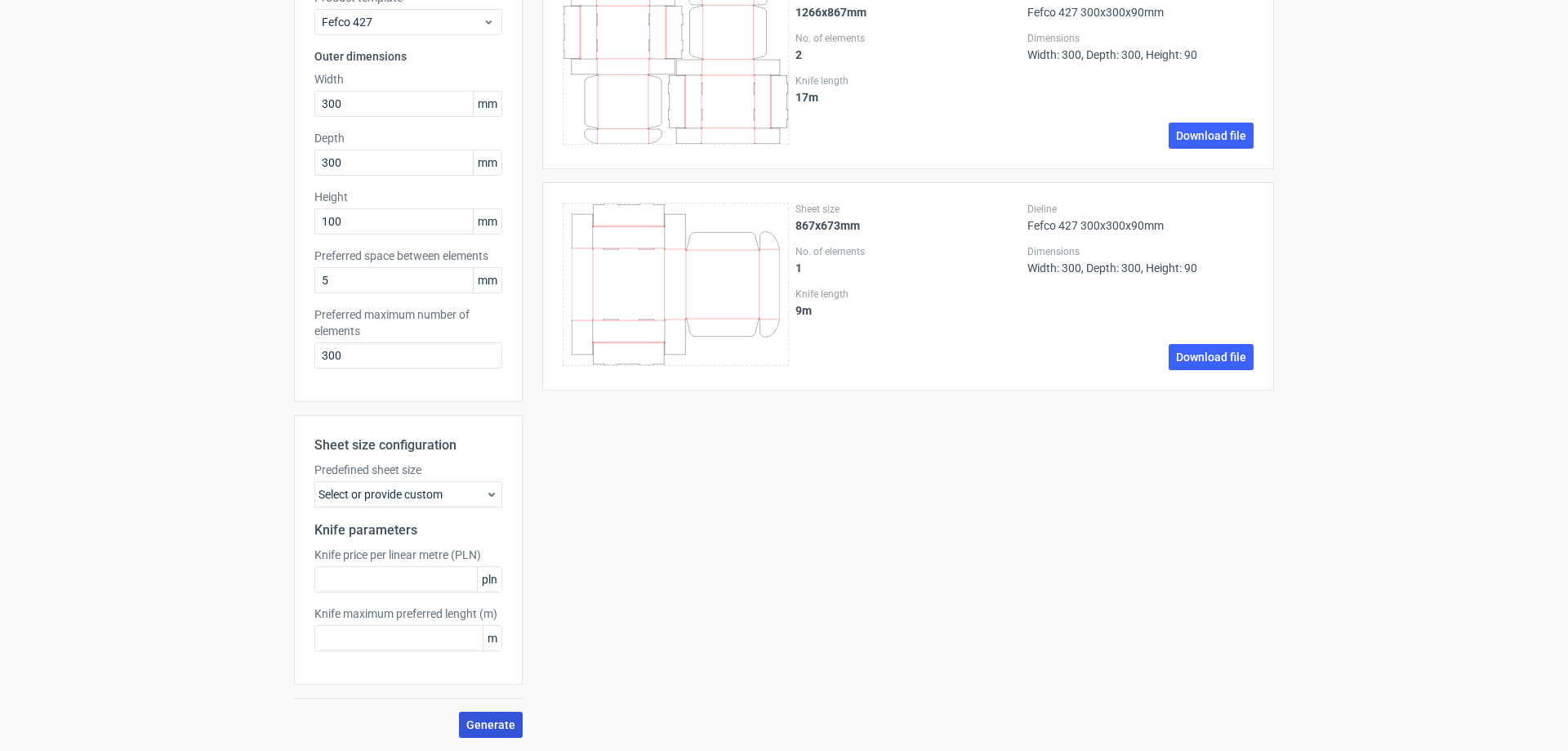
click at [481, 730] on span "Generate" at bounding box center [491, 725] width 49 height 12
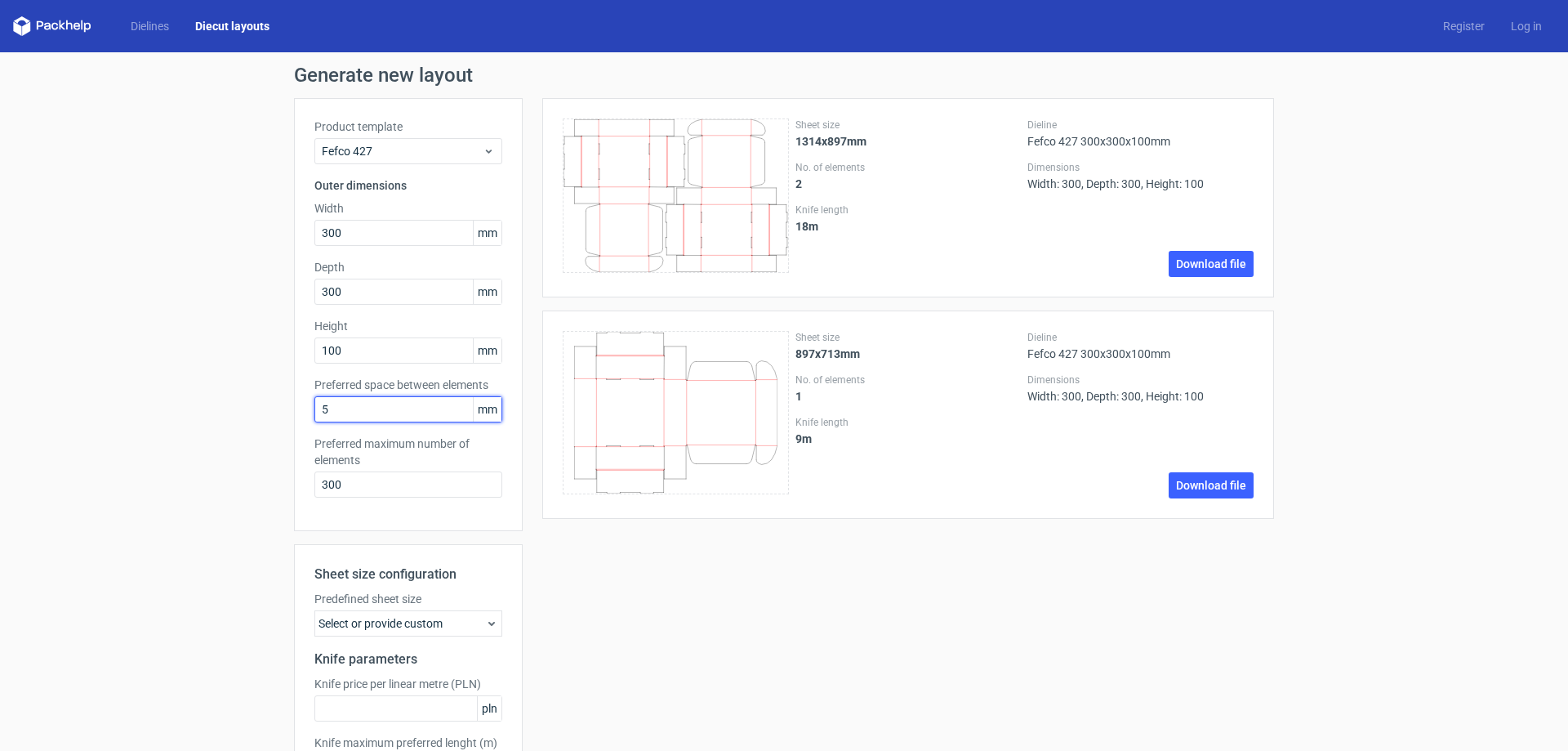
click at [352, 408] on input "5" at bounding box center [408, 409] width 187 height 26
drag, startPoint x: 356, startPoint y: 349, endPoint x: 249, endPoint y: 332, distance: 108.3
click at [249, 332] on div "Generate new layout Product template Fefco 427 Outer dimensions Width 300 mm De…" at bounding box center [784, 466] width 1568 height 828
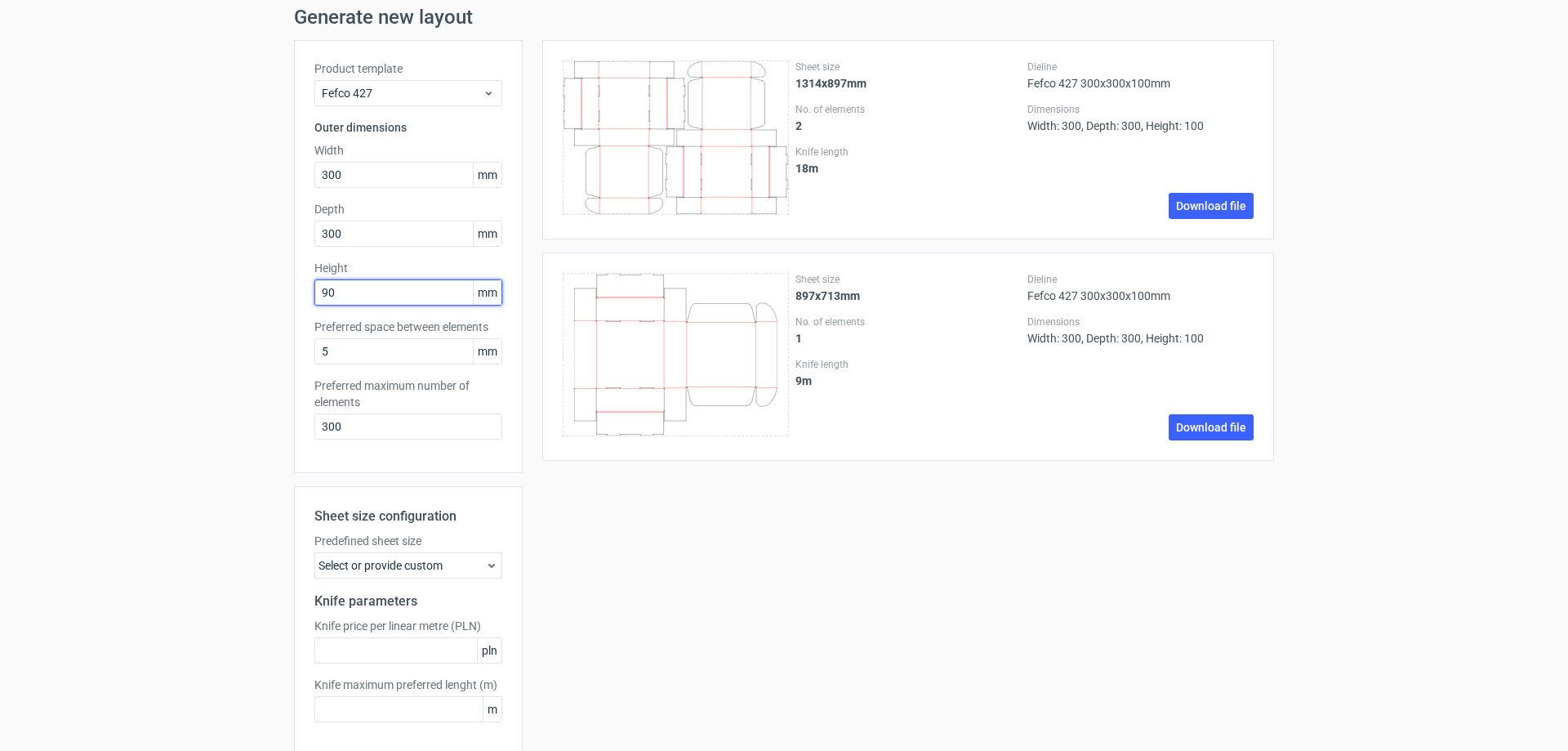
scroll to position [129, 0]
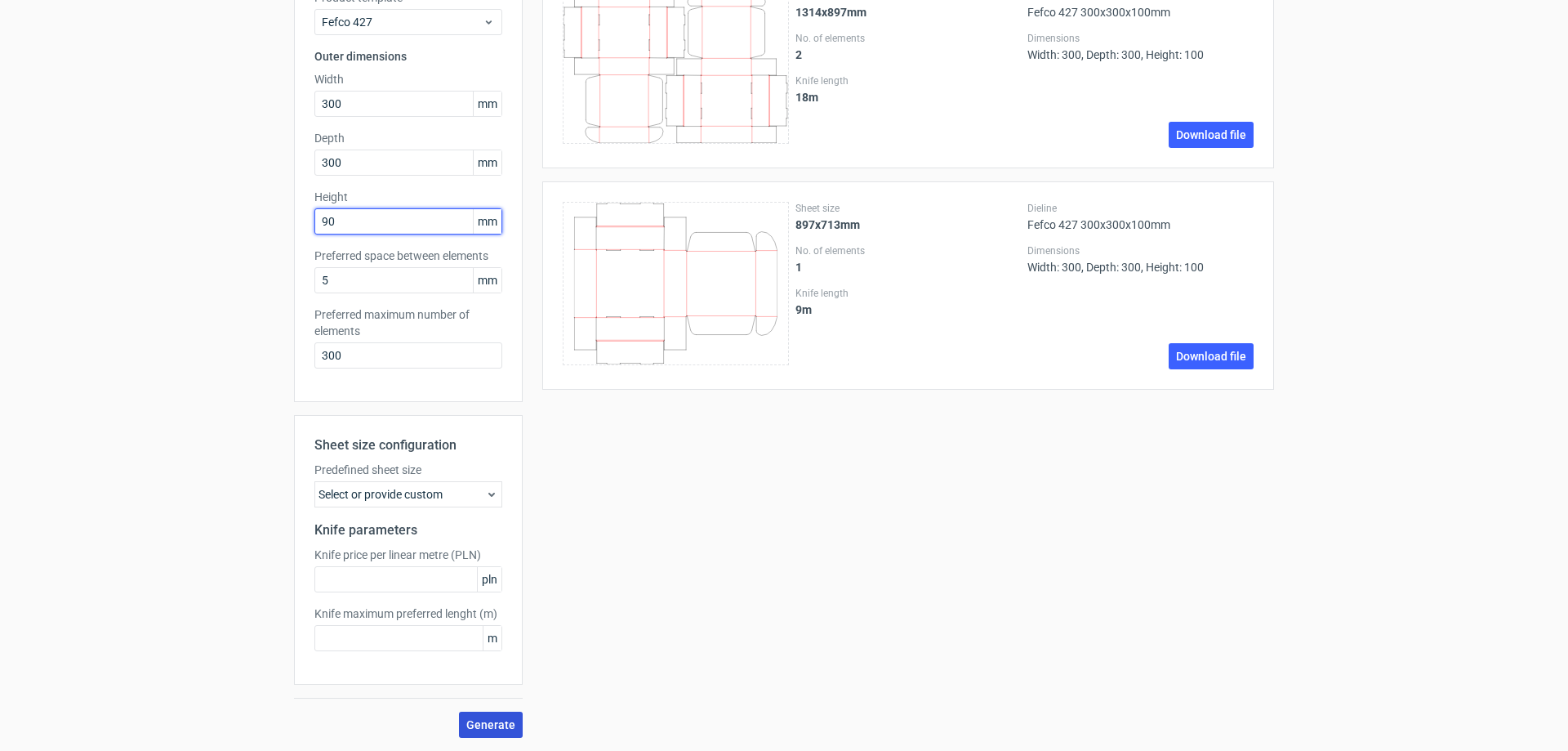
type input "90"
click at [475, 731] on button "Generate" at bounding box center [490, 724] width 64 height 26
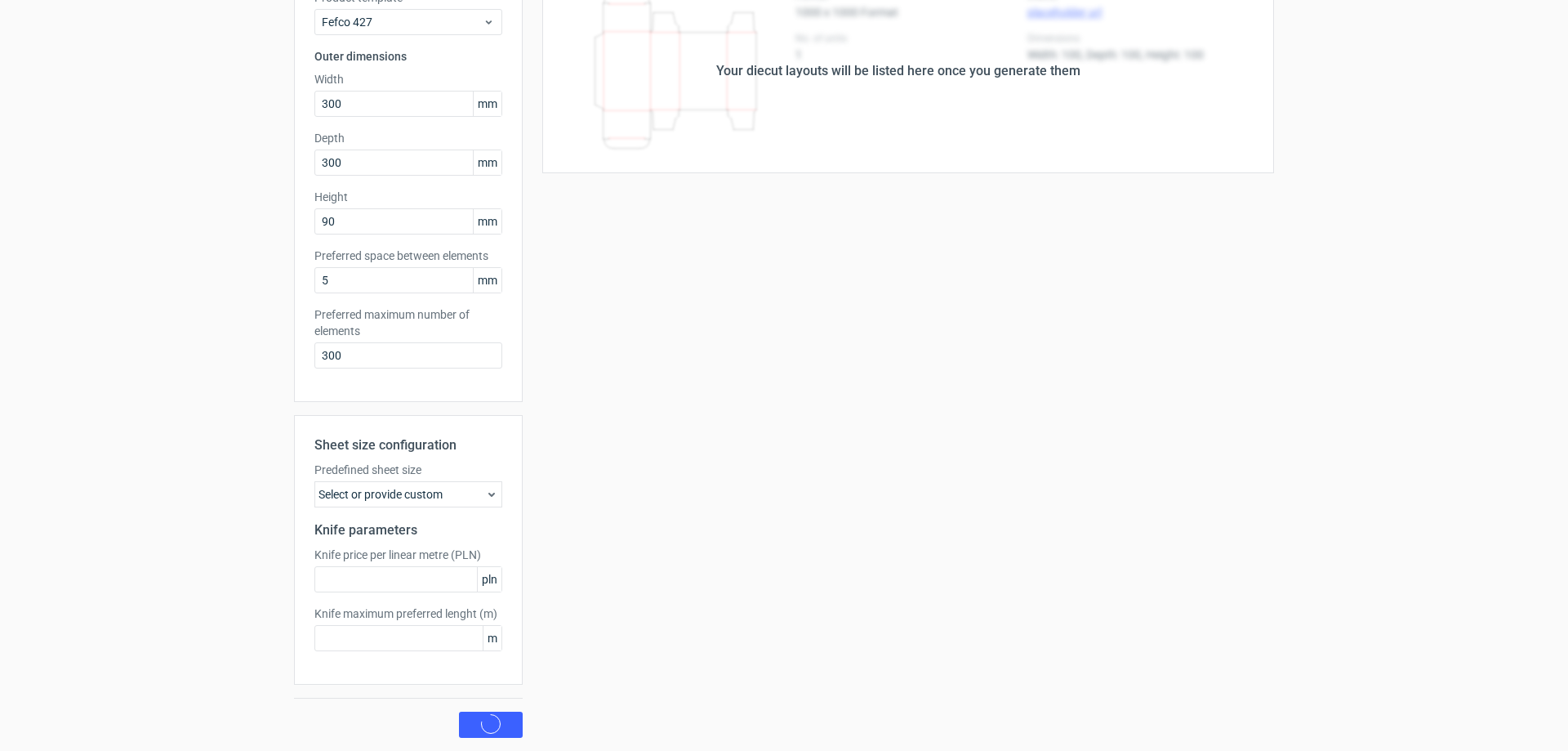
scroll to position [0, 0]
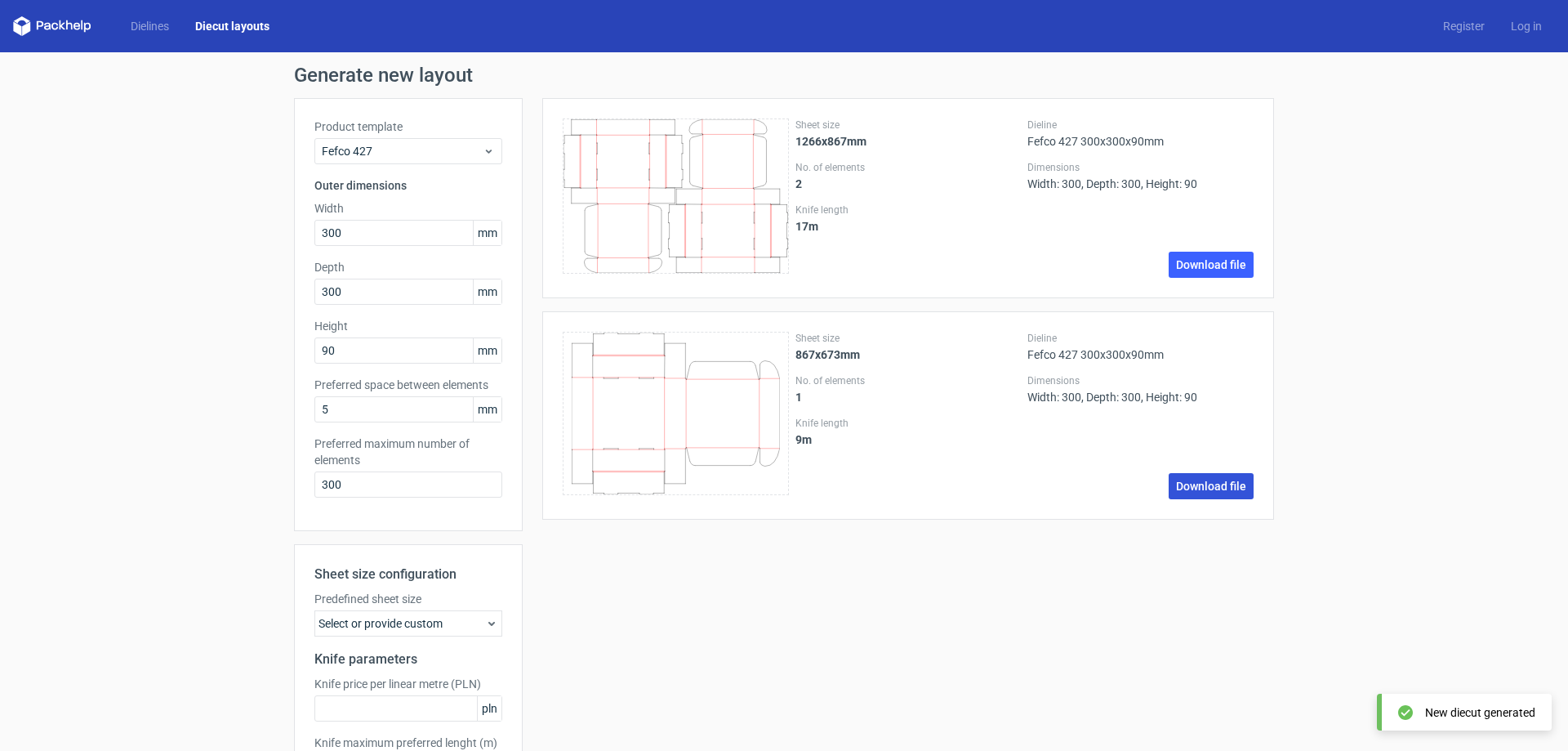
click at [1225, 493] on link "Download file" at bounding box center [1211, 486] width 85 height 26
drag, startPoint x: 353, startPoint y: 231, endPoint x: 292, endPoint y: 229, distance: 61.0
click at [294, 229] on div "Product template Fefco 427 Outer dimensions Width 300 mm Depth 300 mm Height 90…" at bounding box center [408, 315] width 229 height 433
type input "35"
type input "25"
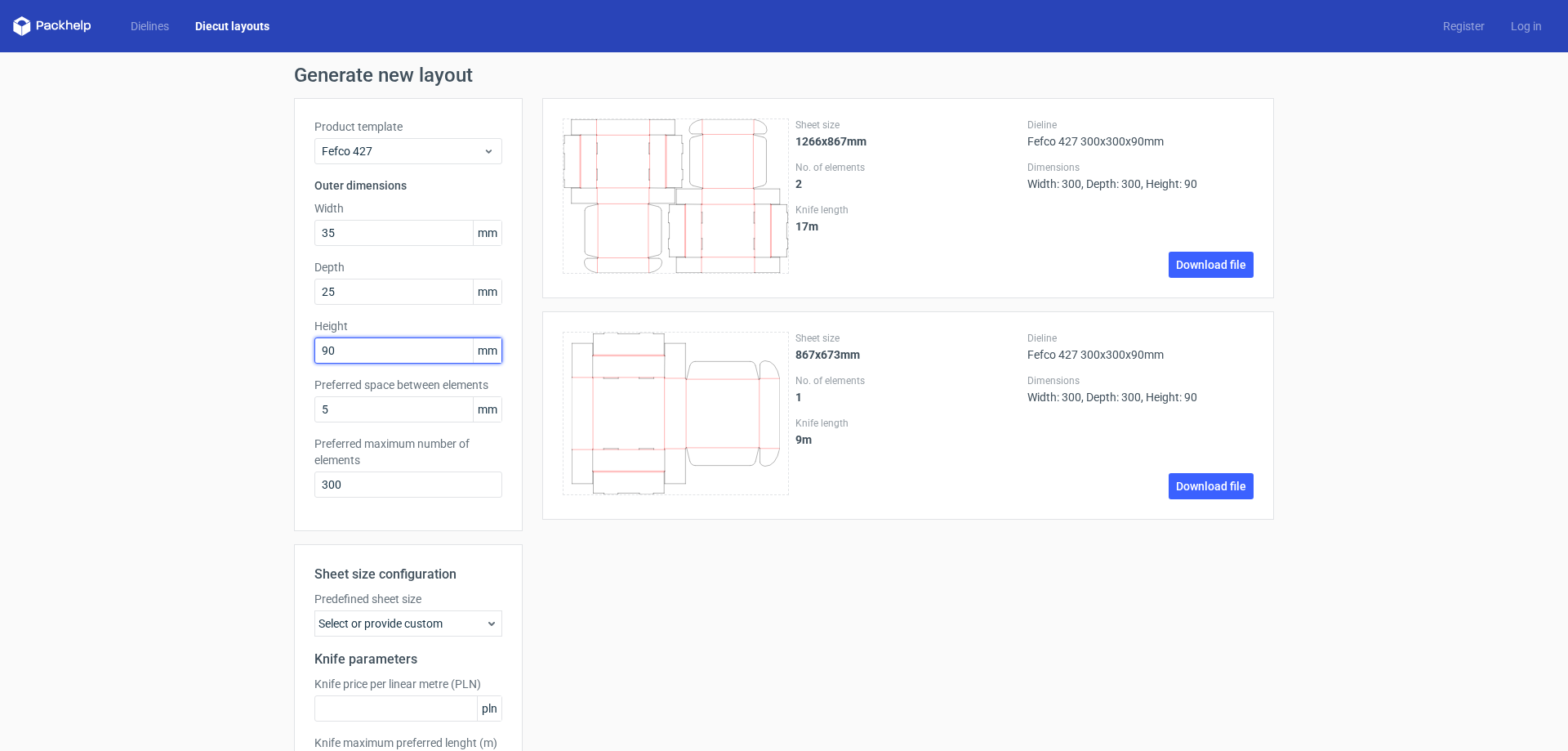
scroll to position [129, 0]
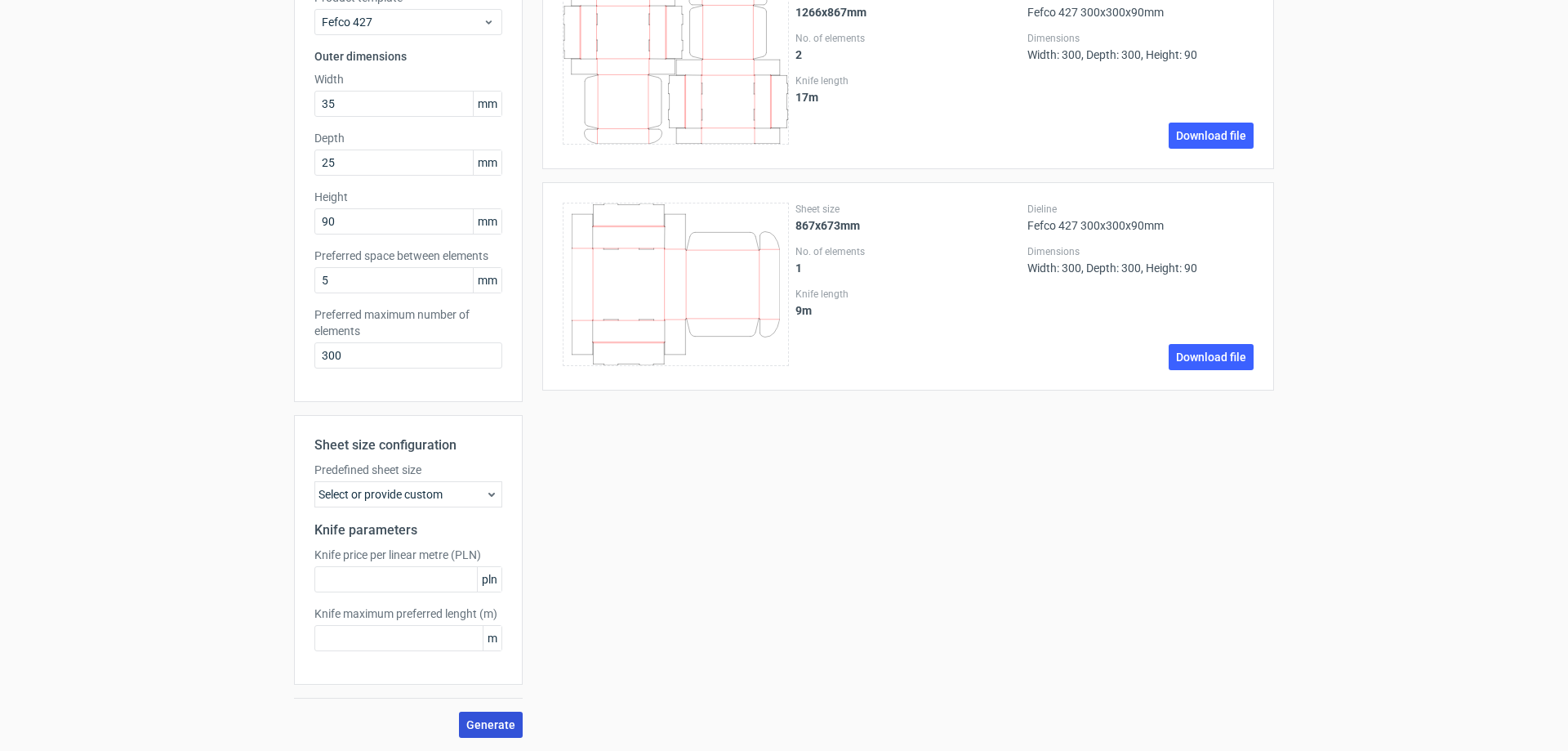
click at [470, 721] on span "Generate" at bounding box center [491, 725] width 49 height 12
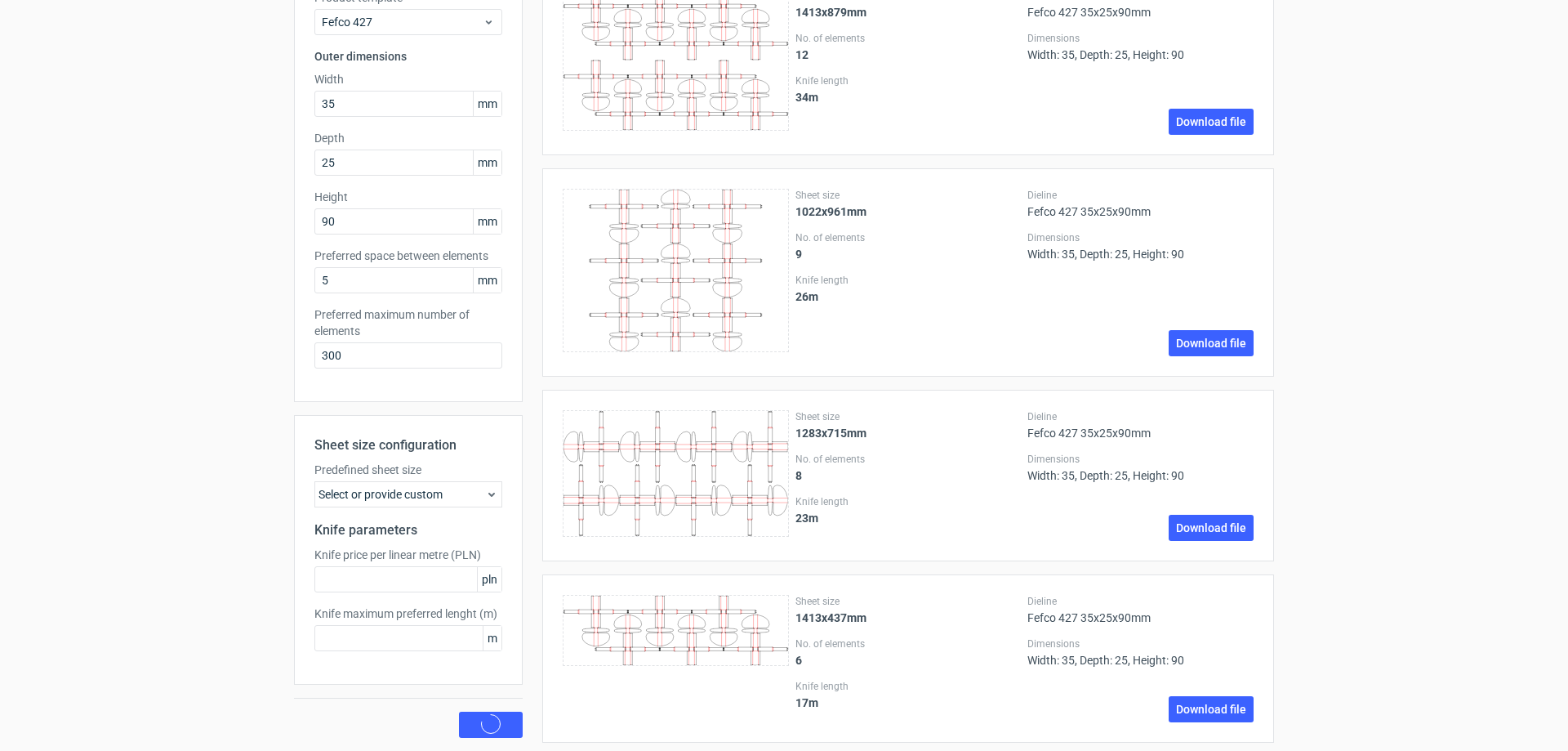
scroll to position [0, 0]
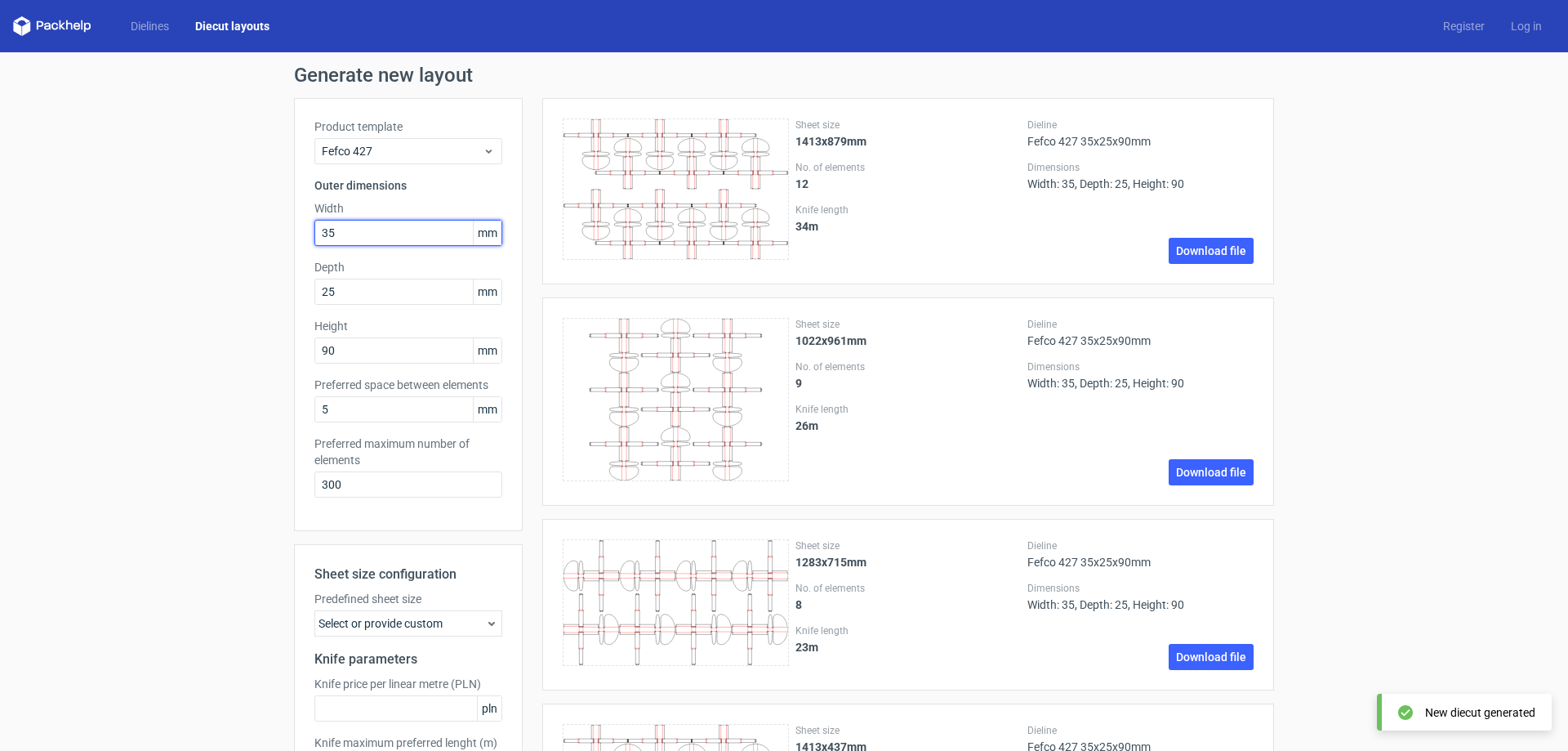
click at [377, 235] on input "35" at bounding box center [408, 233] width 187 height 26
type input "350"
click at [379, 299] on input "25" at bounding box center [408, 291] width 187 height 26
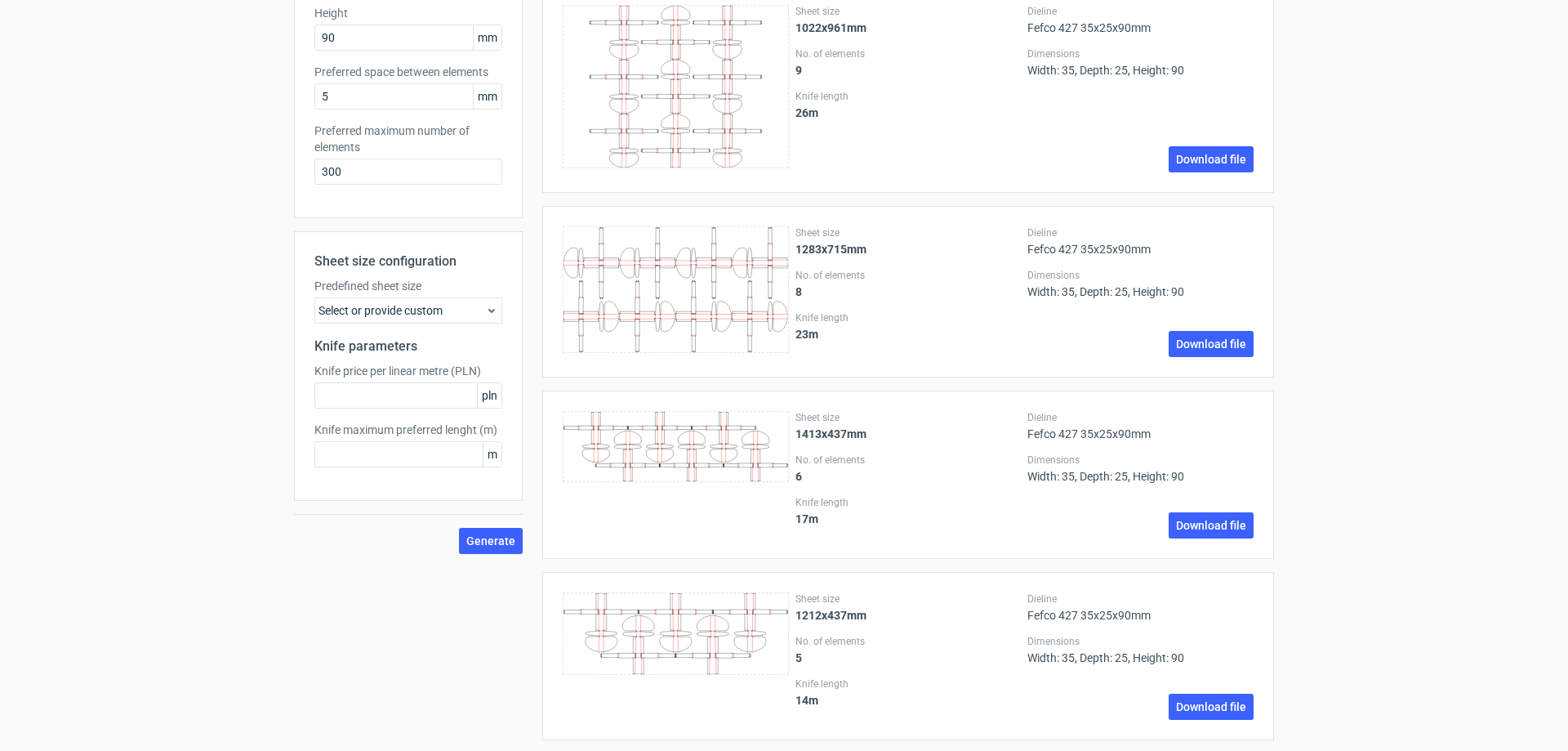
scroll to position [327, 0]
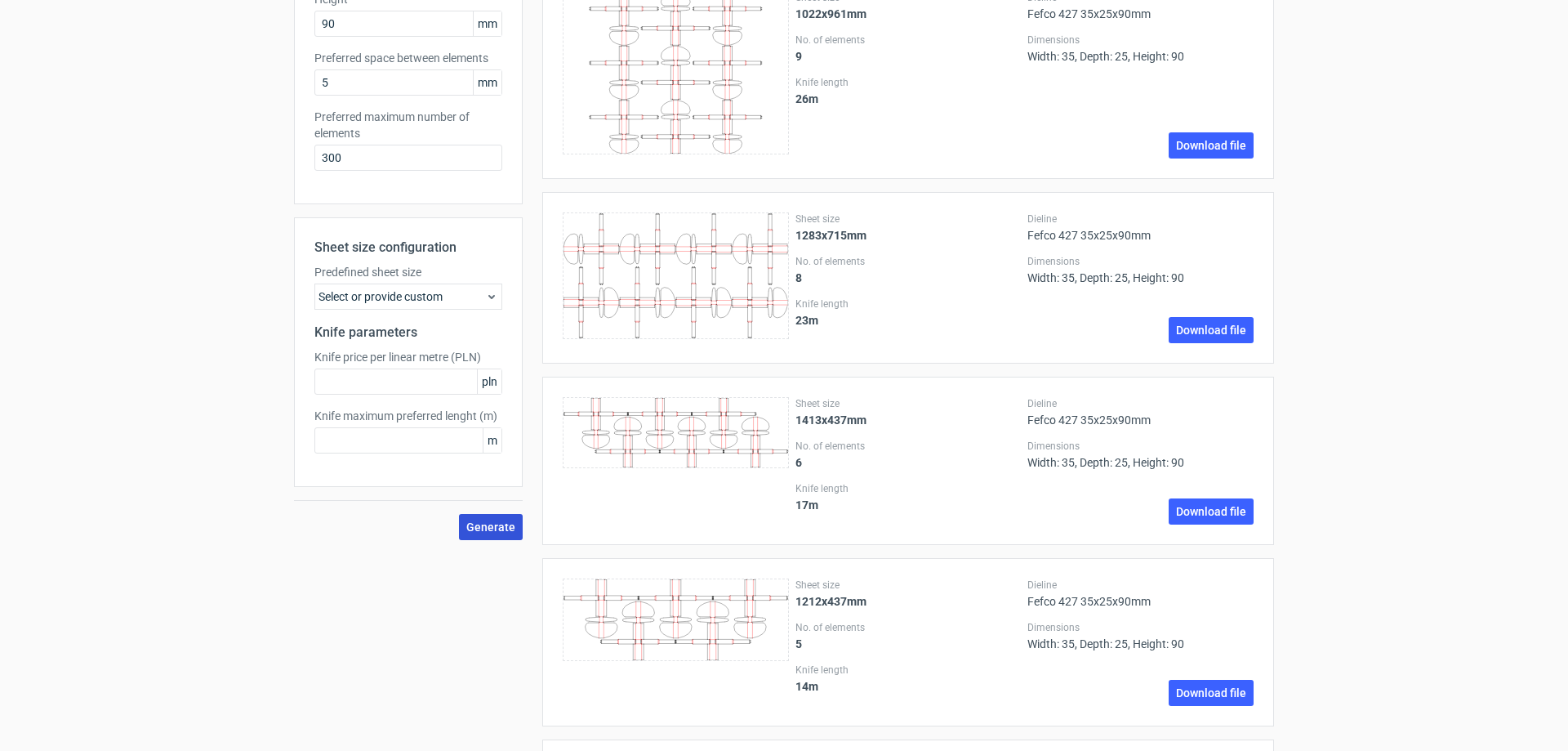
type input "250"
click at [504, 525] on span "Generate" at bounding box center [491, 527] width 49 height 12
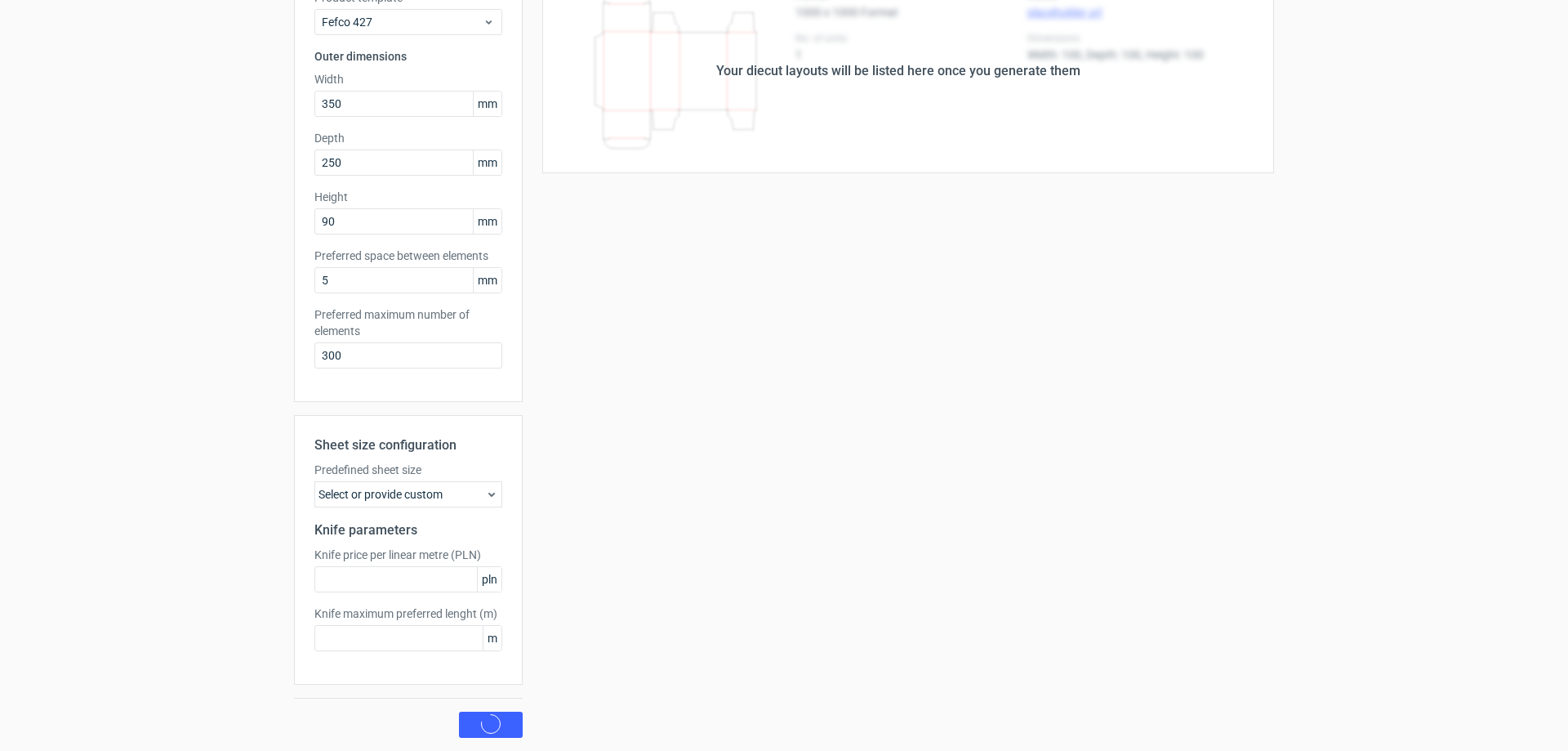
scroll to position [0, 0]
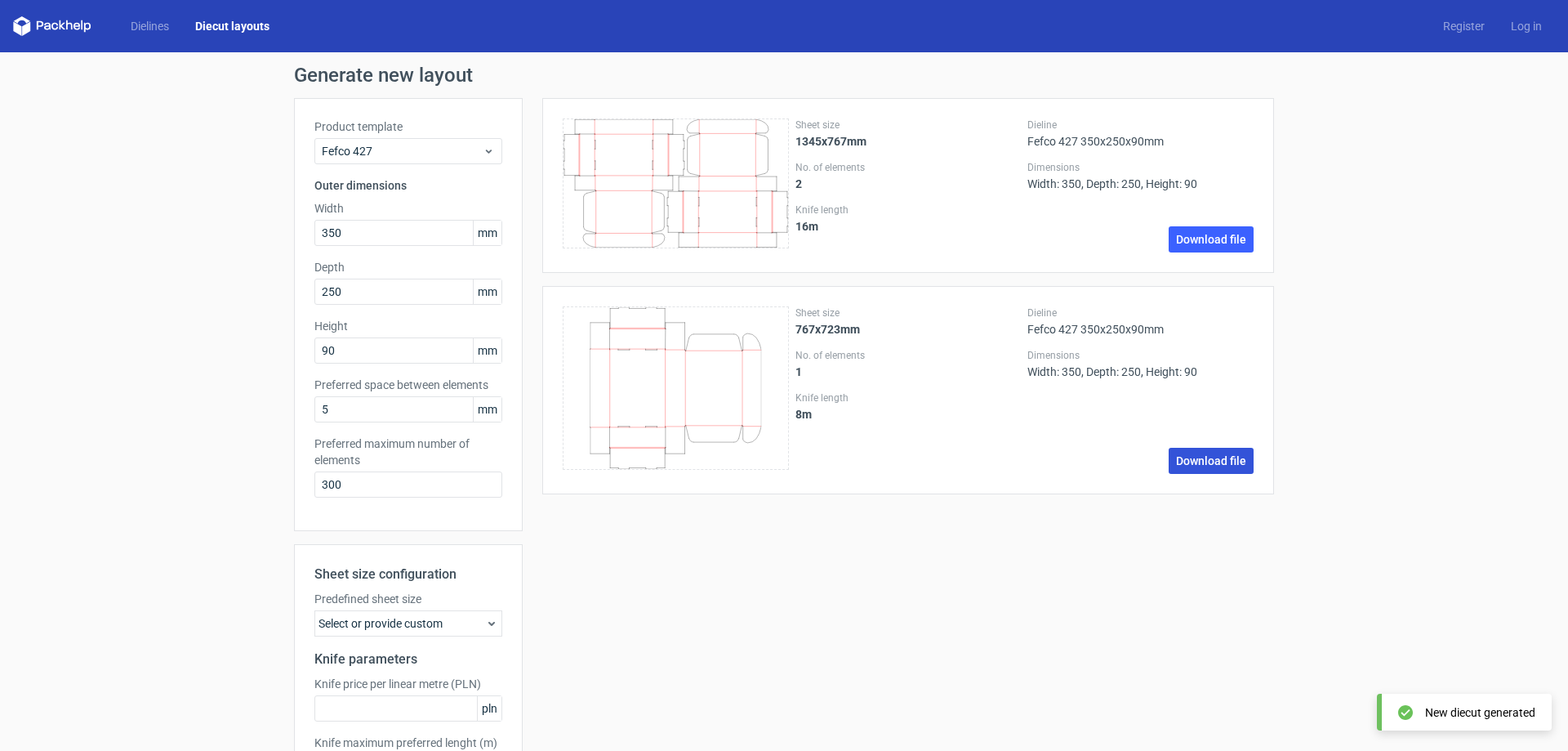
click at [1206, 459] on link "Download file" at bounding box center [1211, 461] width 85 height 26
click at [385, 234] on input "350" at bounding box center [408, 233] width 187 height 26
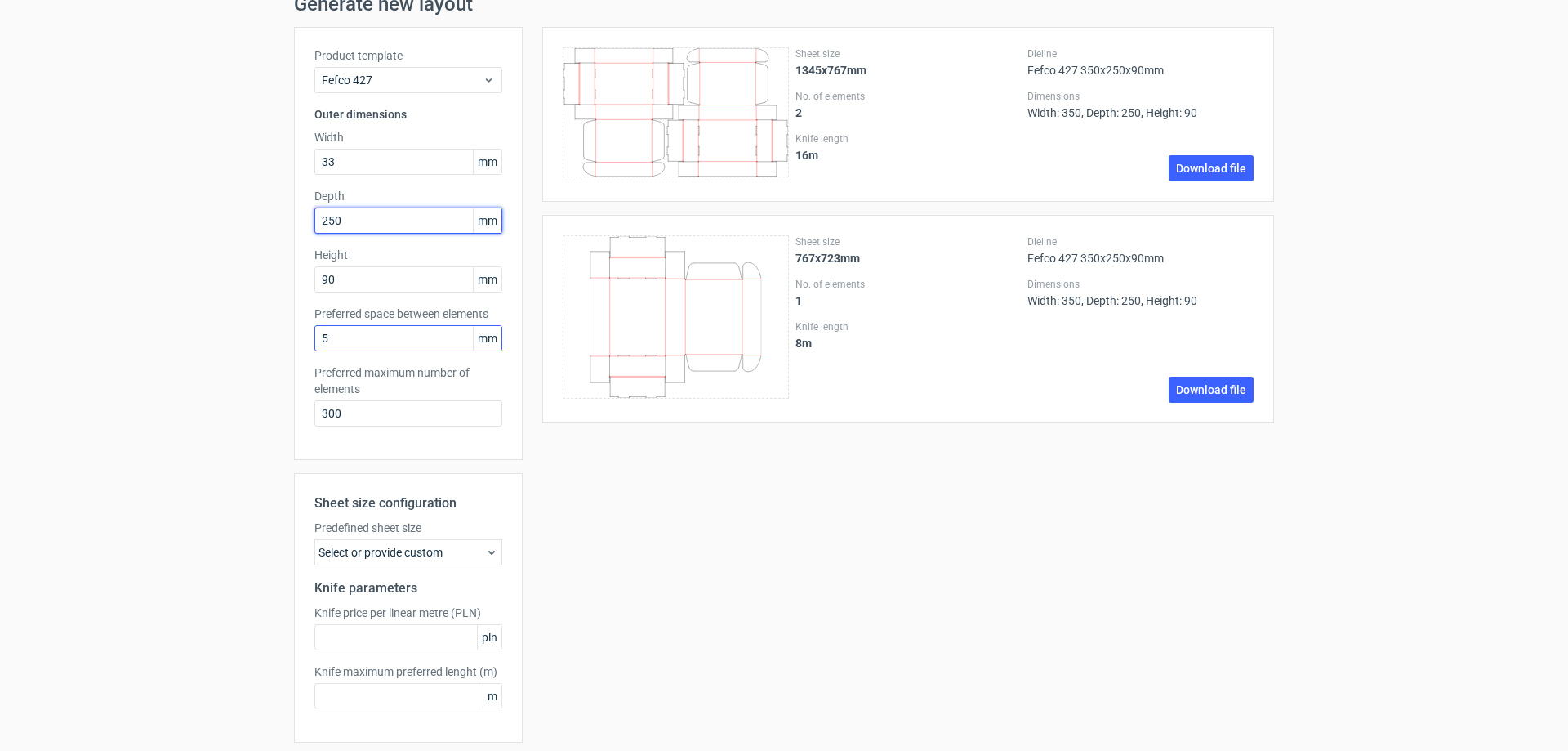
scroll to position [129, 0]
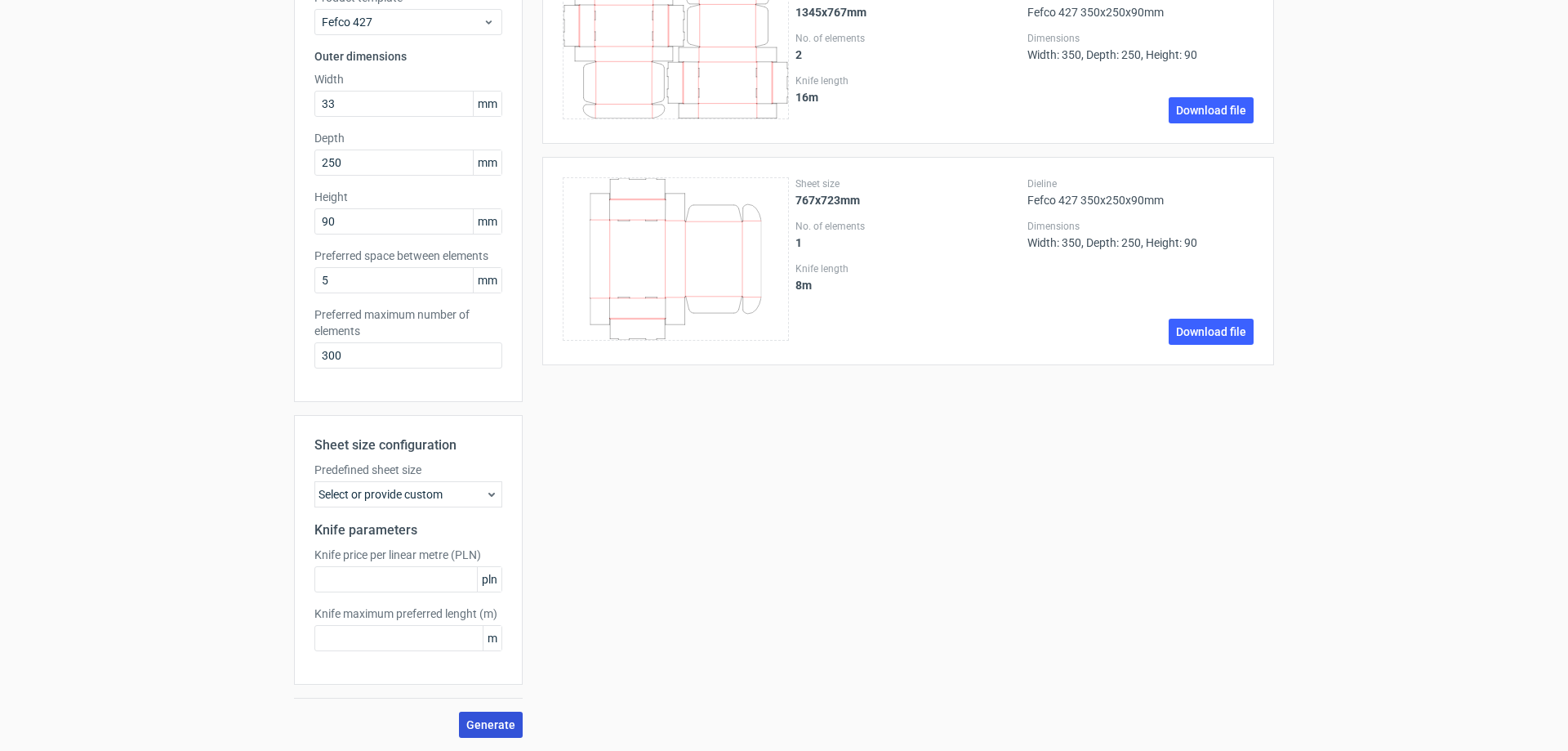
click at [467, 728] on span "Generate" at bounding box center [491, 725] width 49 height 12
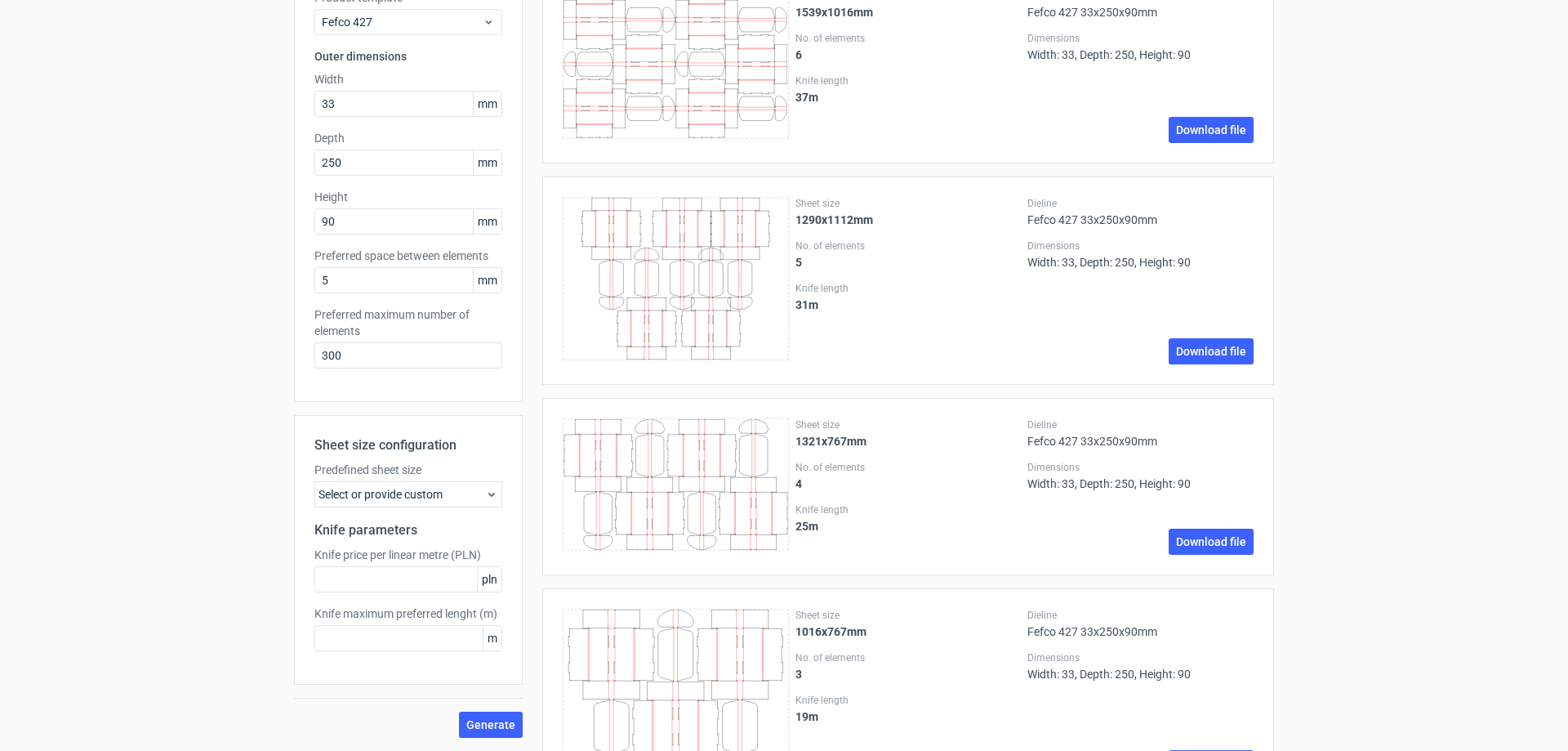
scroll to position [0, 0]
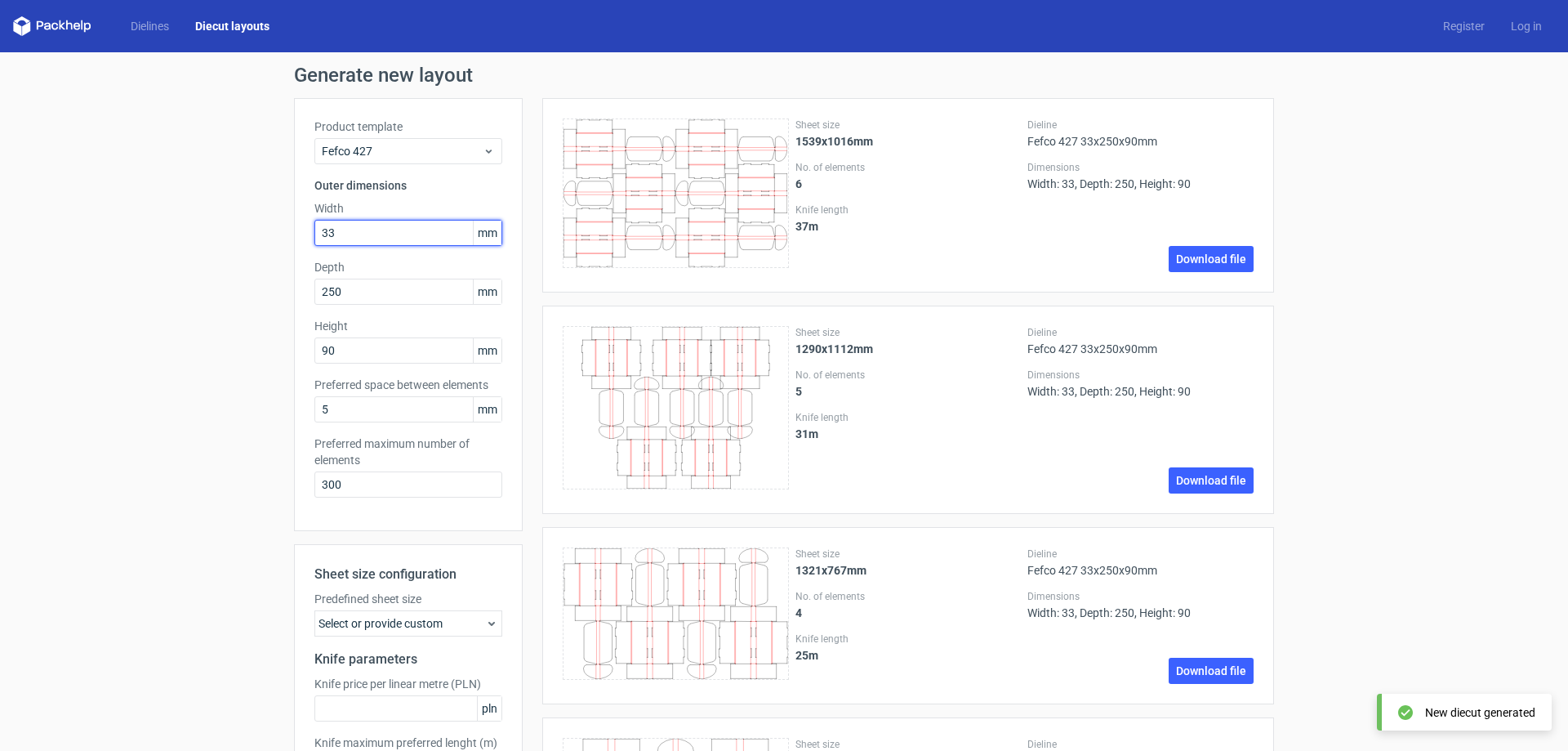
click at [433, 235] on input "33" at bounding box center [408, 233] width 187 height 26
click at [434, 233] on input "3" at bounding box center [408, 233] width 187 height 26
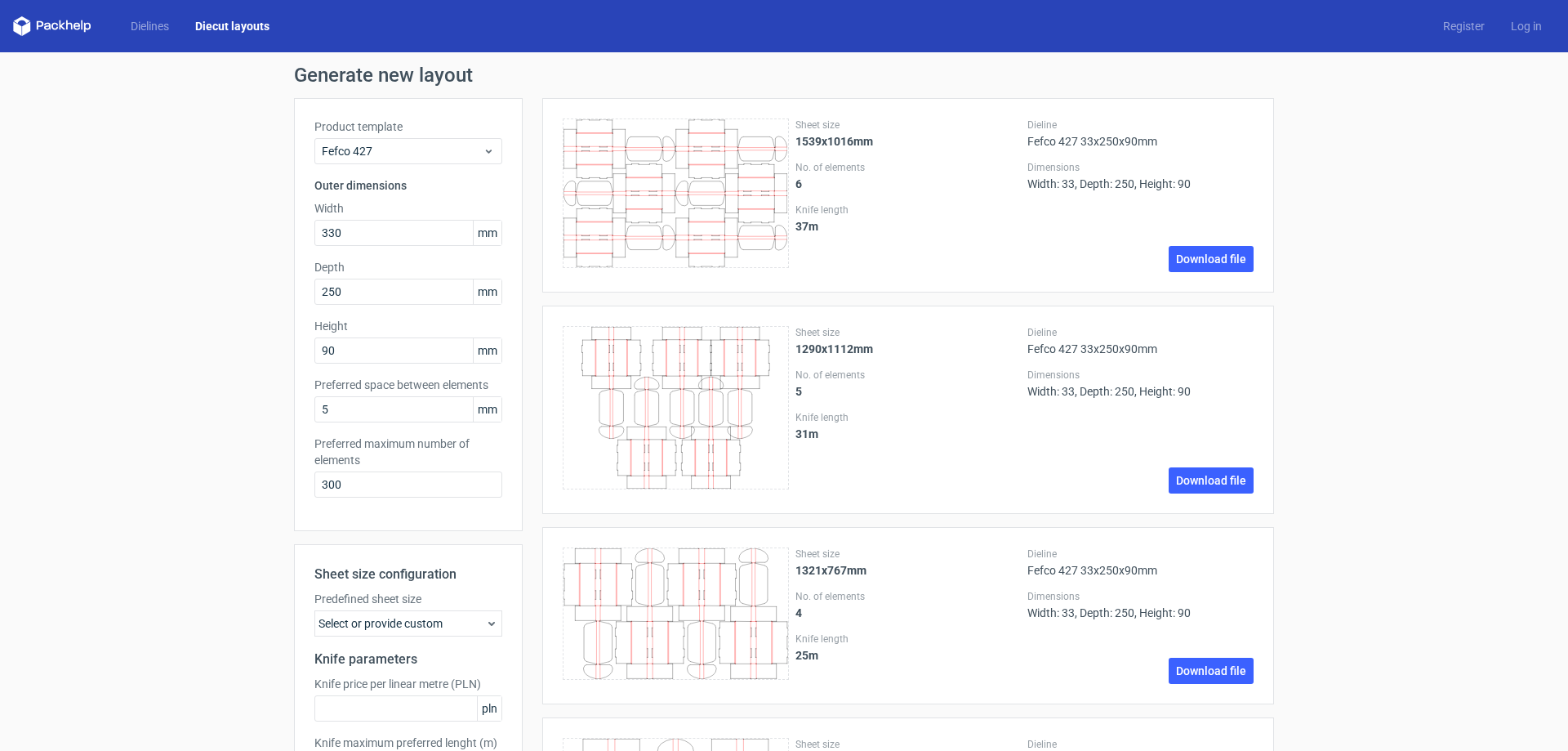
click at [129, 353] on div "Generate new layout Product template Fefco 427 Outer dimensions Width 330 mm De…" at bounding box center [784, 703] width 1568 height 1303
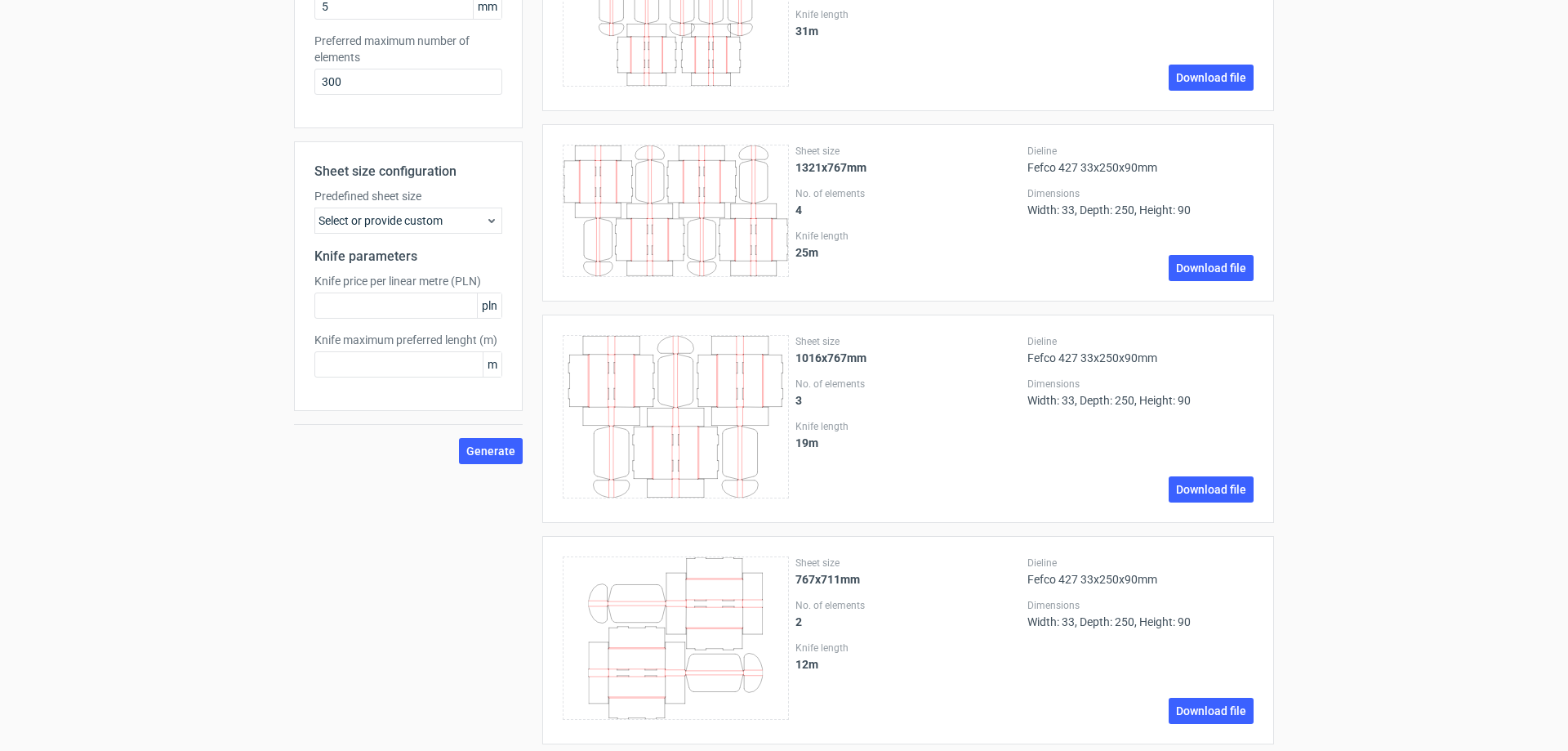
scroll to position [490, 0]
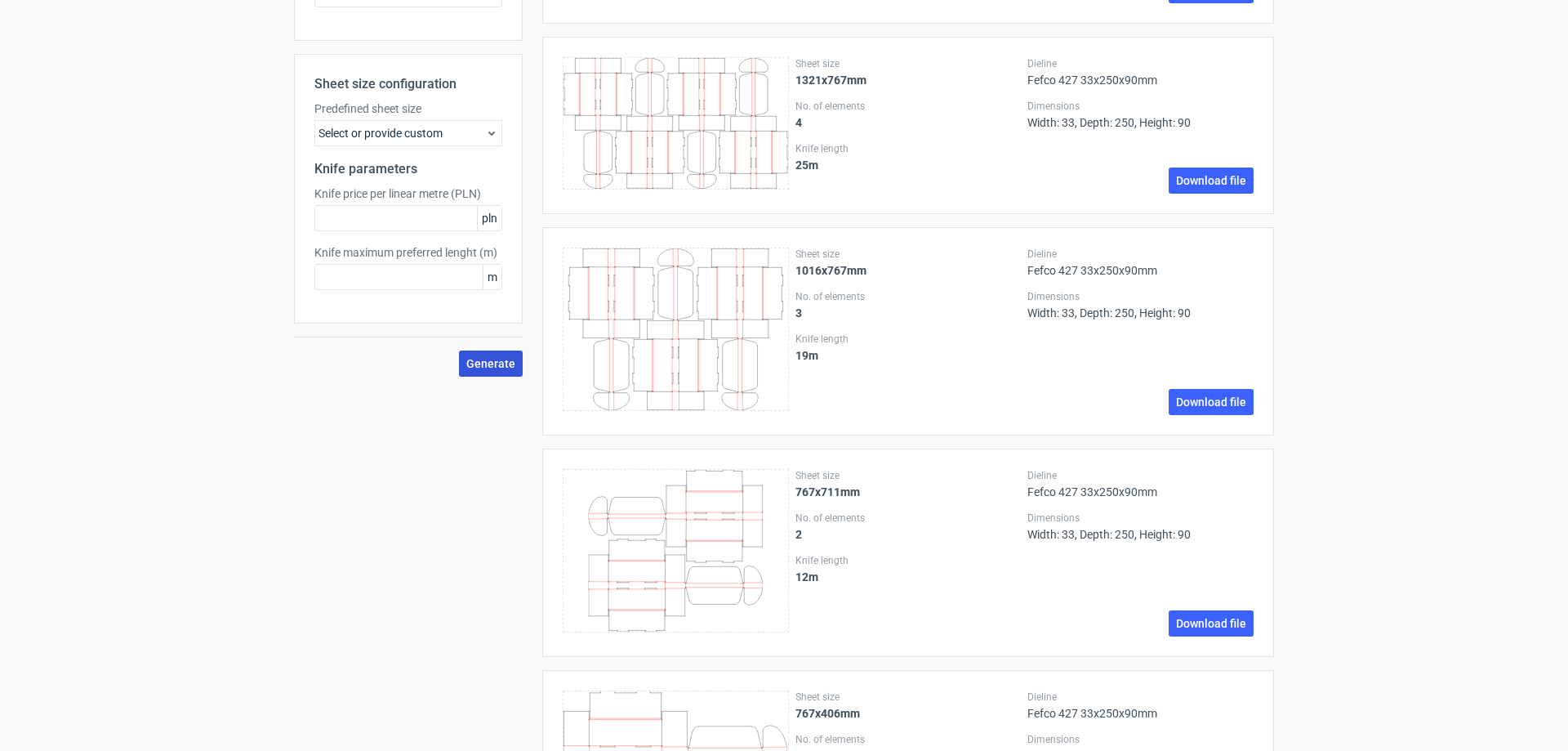
click at [478, 370] on span "Generate" at bounding box center [491, 363] width 49 height 12
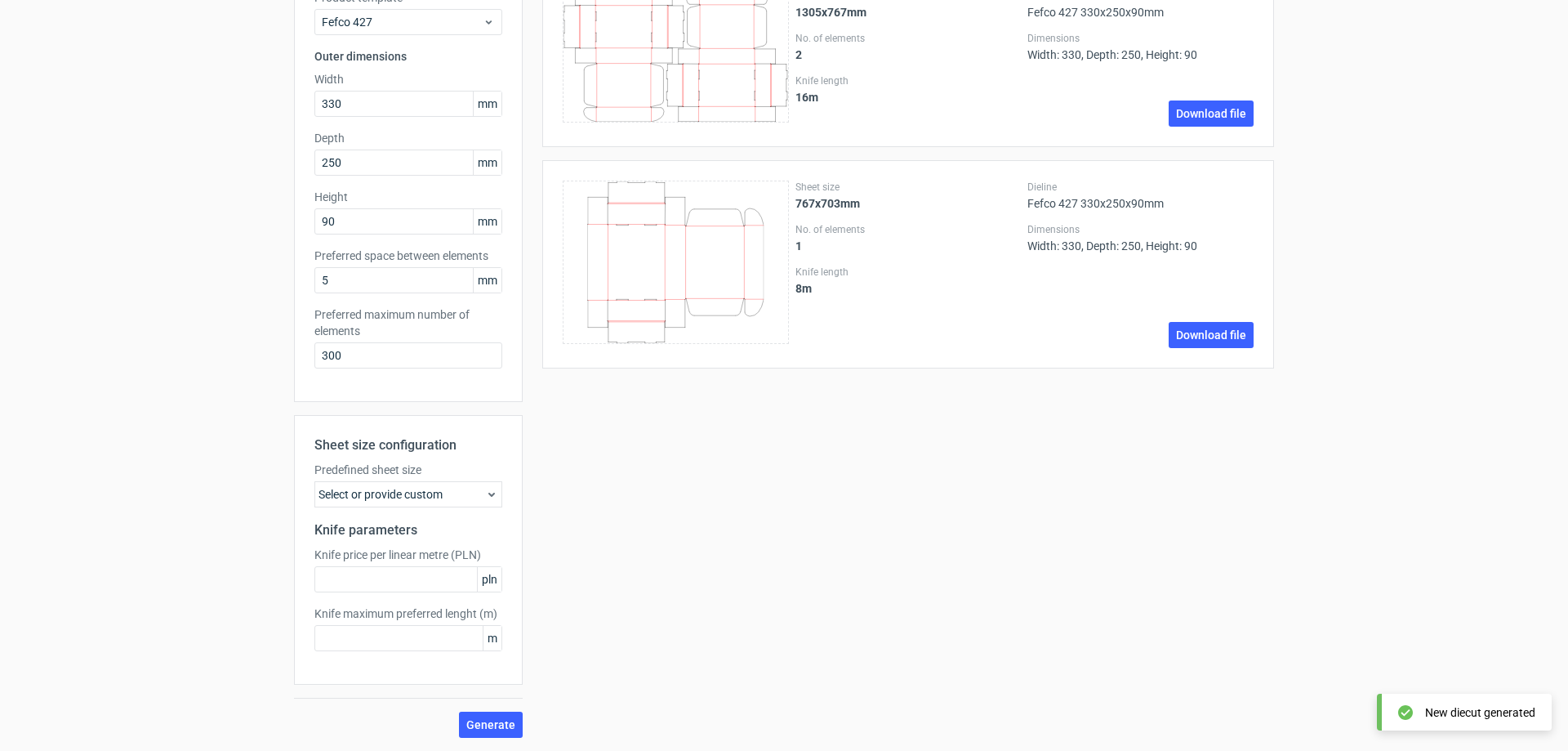
scroll to position [0, 0]
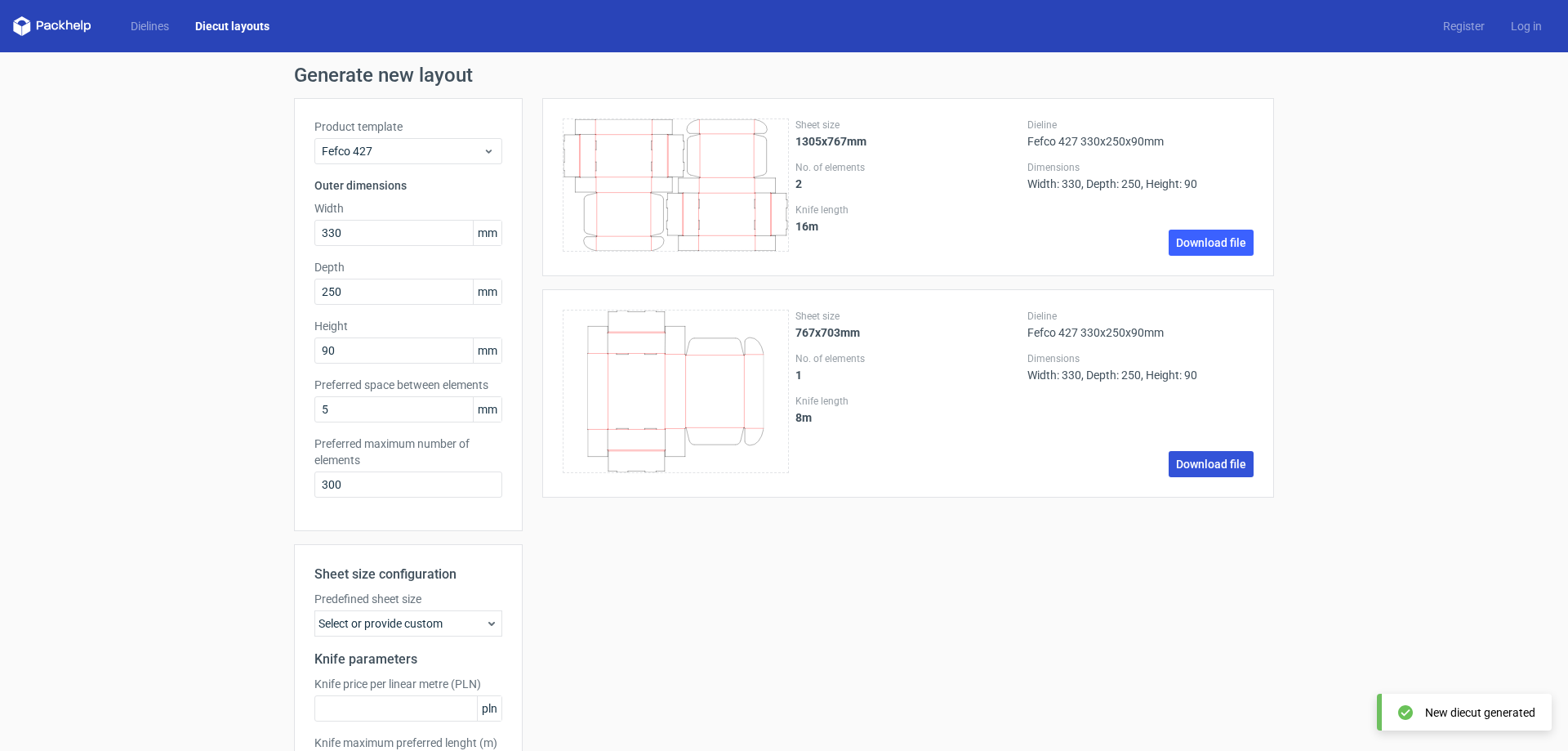
click at [1209, 471] on link "Download file" at bounding box center [1211, 463] width 85 height 26
drag, startPoint x: 396, startPoint y: 230, endPoint x: 269, endPoint y: 232, distance: 127.0
click at [269, 232] on div "Generate new layout Product template Fefco 427 Outer dimensions Width 330 mm De…" at bounding box center [784, 466] width 1568 height 828
type input "300"
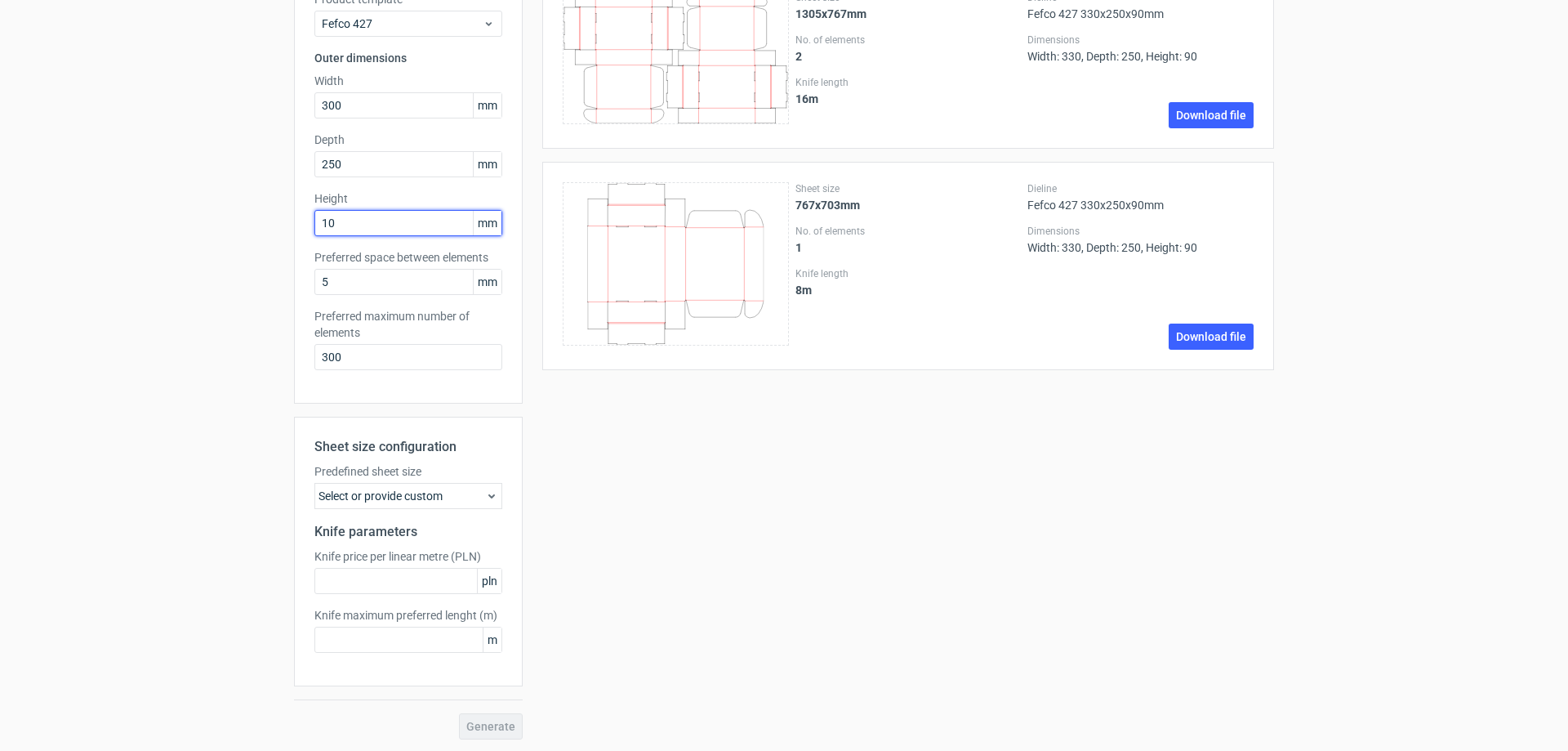
scroll to position [129, 0]
type input "100"
click at [490, 728] on span "Generate" at bounding box center [491, 725] width 49 height 12
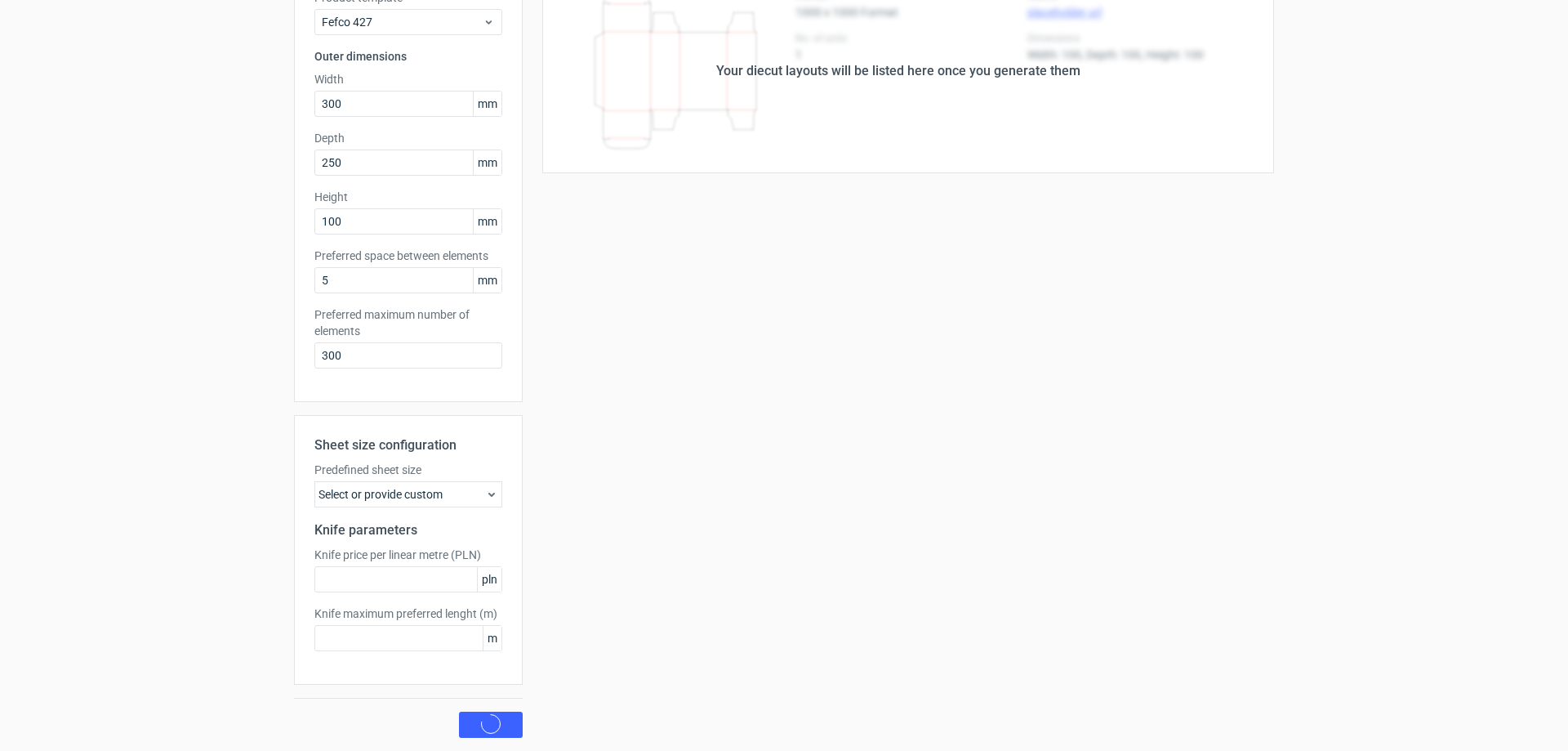
scroll to position [0, 0]
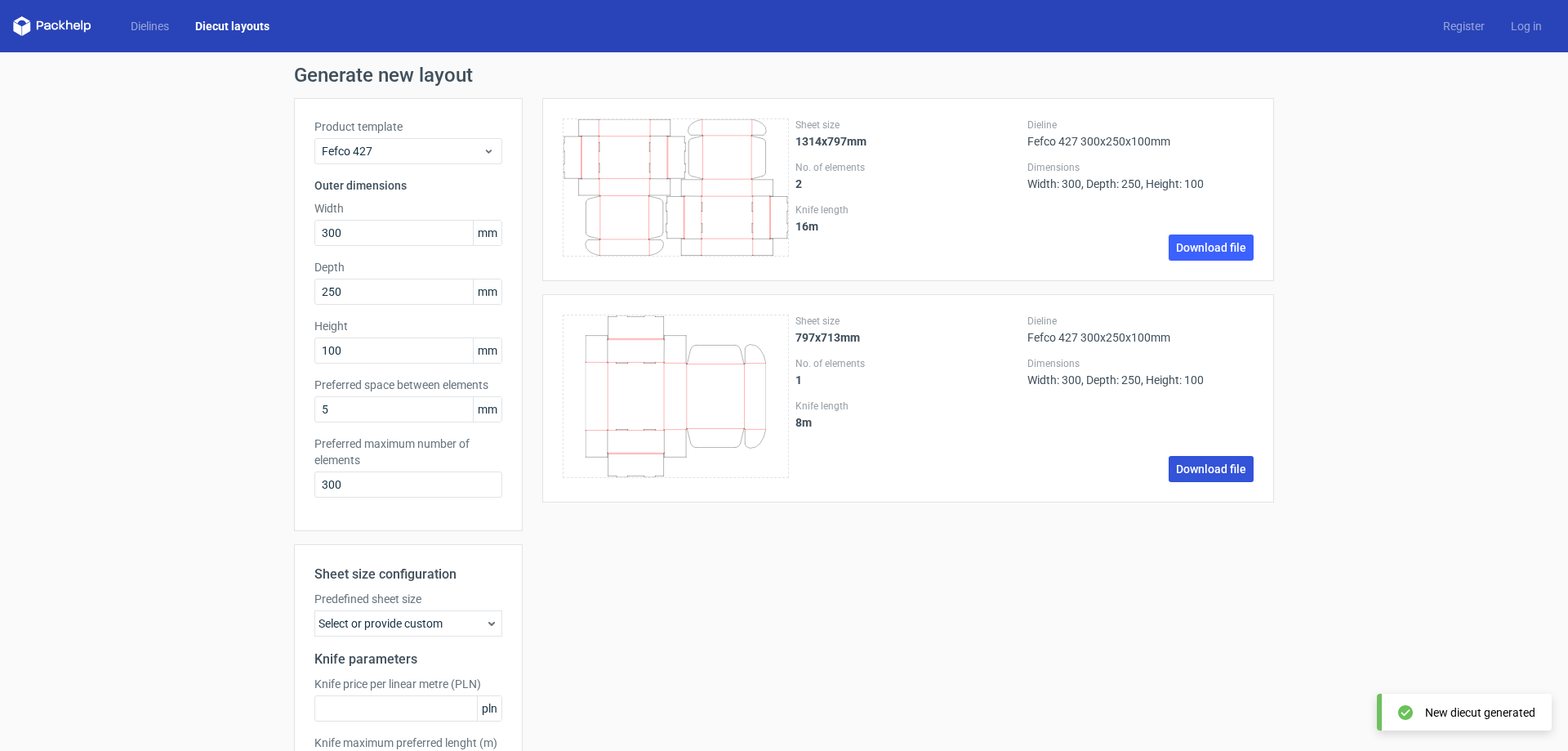
click at [1187, 465] on link "Download file" at bounding box center [1211, 469] width 85 height 26
drag, startPoint x: 372, startPoint y: 284, endPoint x: 308, endPoint y: 277, distance: 64.4
click at [315, 277] on div "Depth 250 mm" at bounding box center [408, 281] width 187 height 46
type input "350"
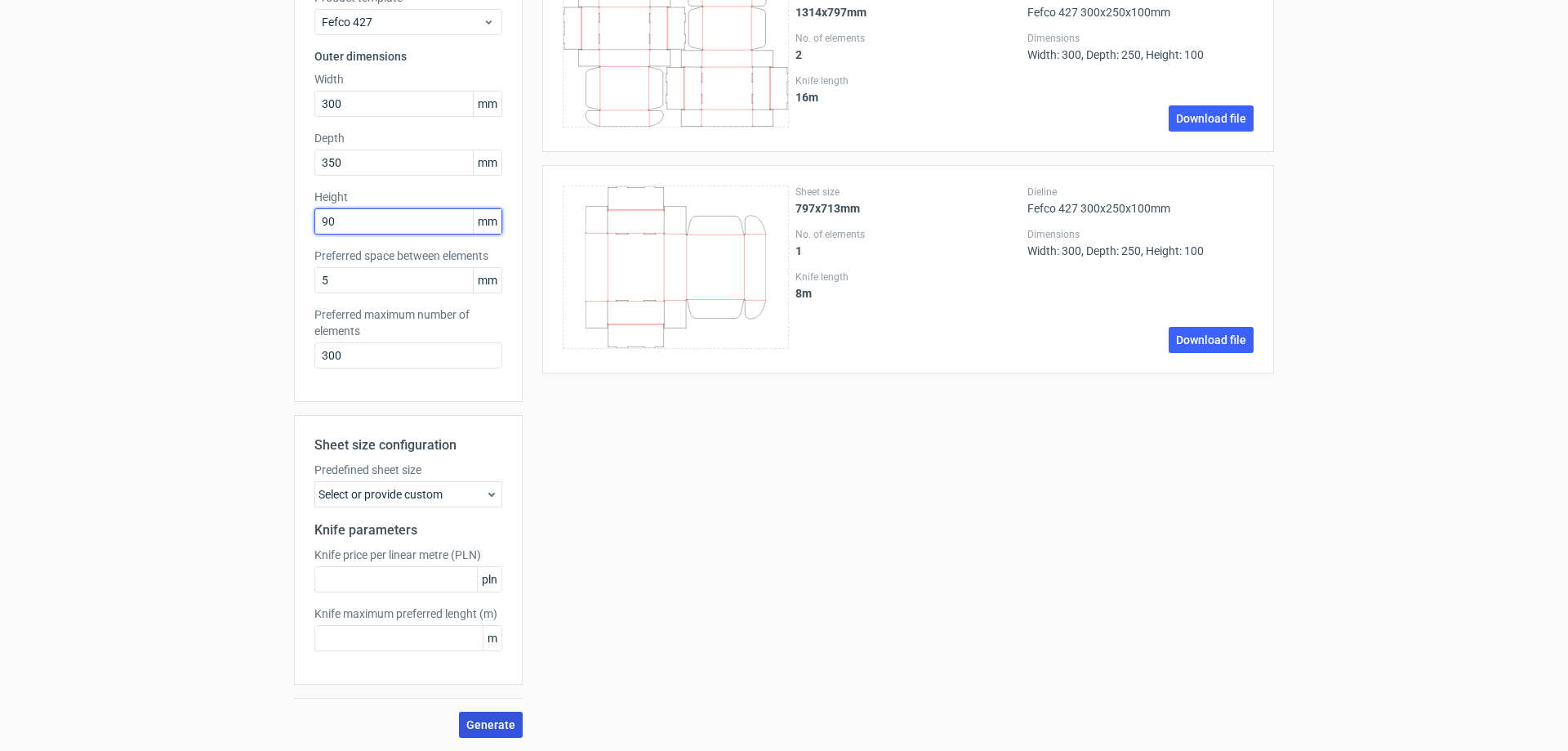
type input "90"
click at [487, 724] on span "Generate" at bounding box center [491, 725] width 49 height 12
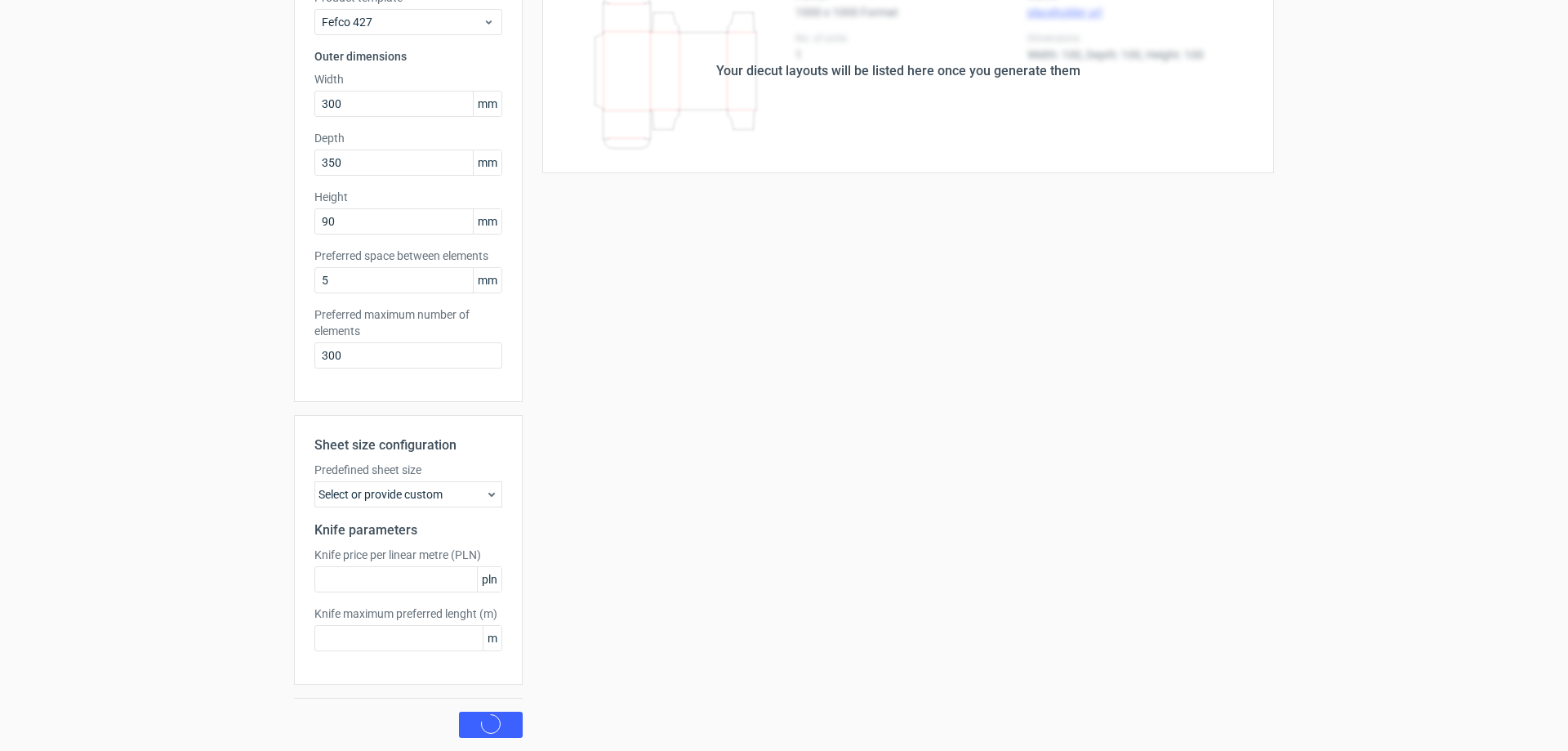
scroll to position [0, 0]
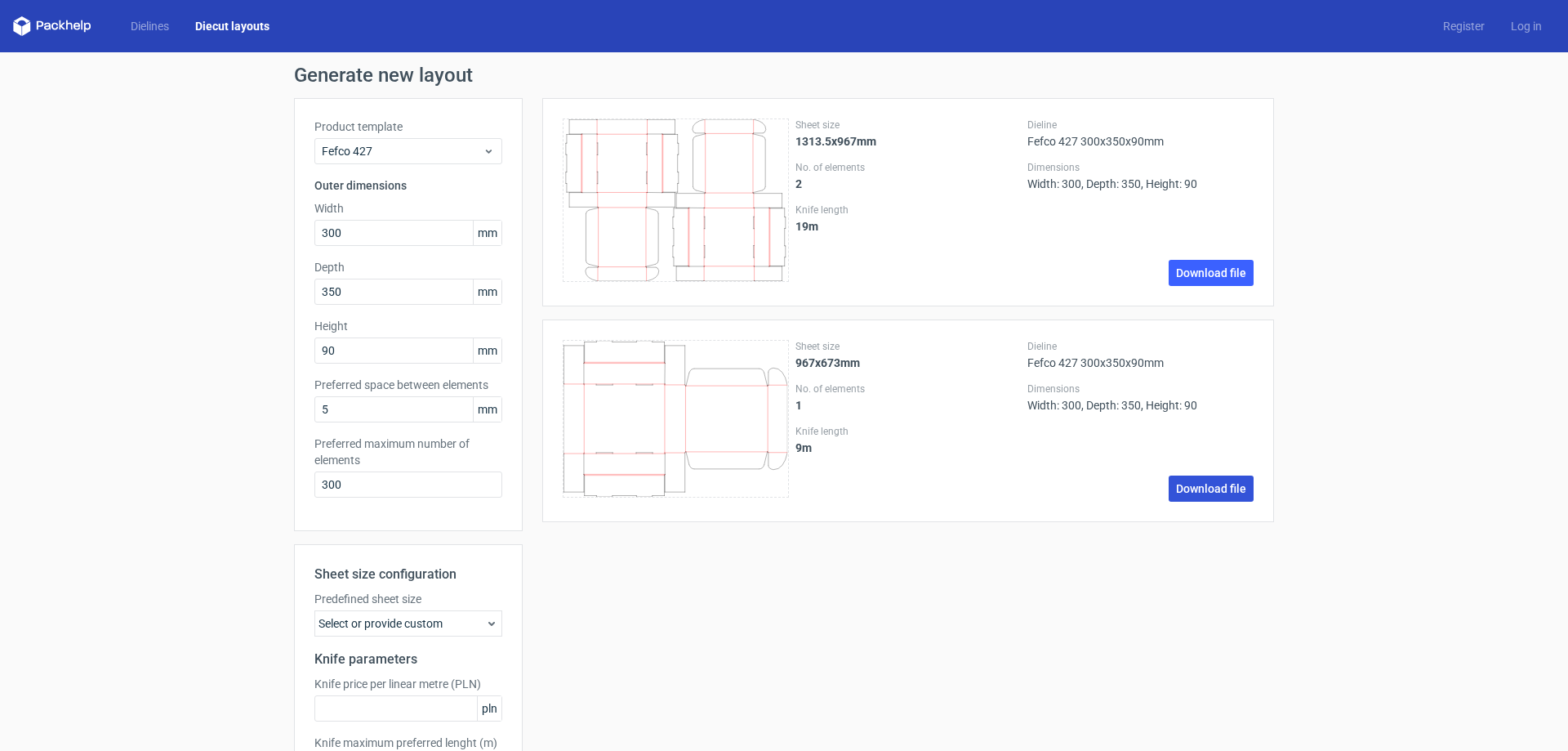
click at [1199, 485] on link "Download file" at bounding box center [1211, 489] width 85 height 26
